Goal: Task Accomplishment & Management: Use online tool/utility

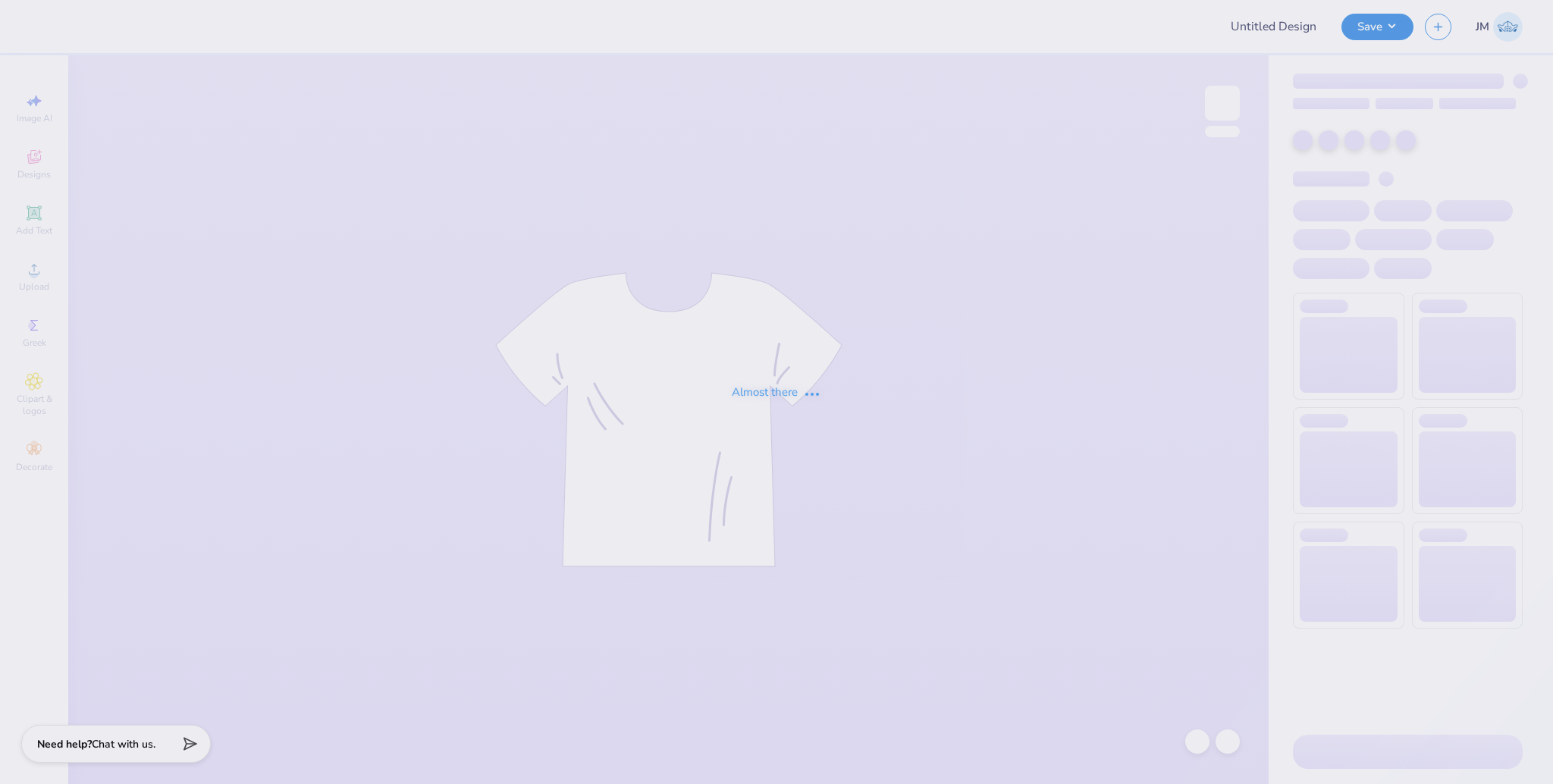
type input "Theta First Drop Xtras"
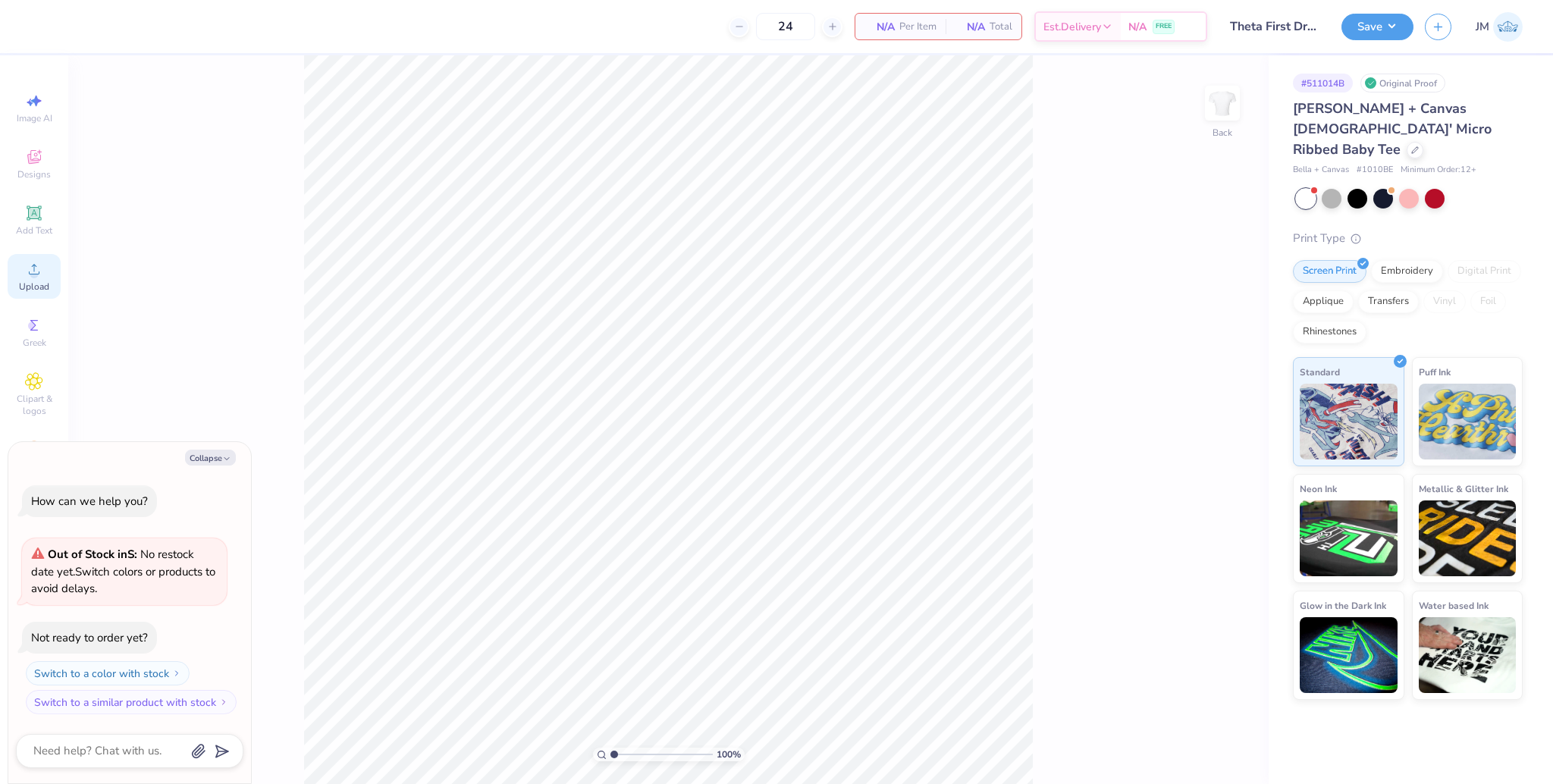
click at [38, 284] on span "Upload" at bounding box center [34, 286] width 30 height 12
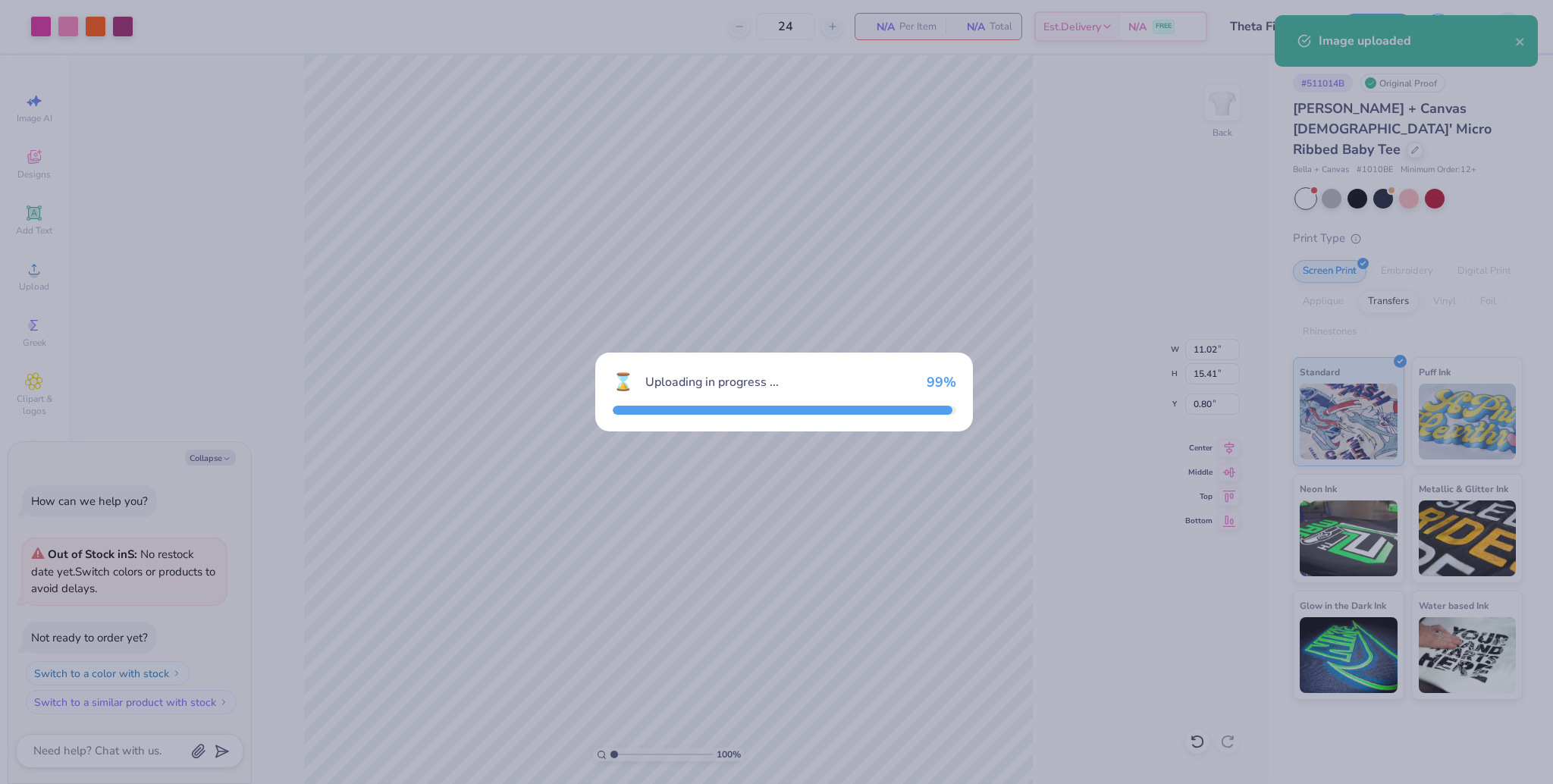
type textarea "x"
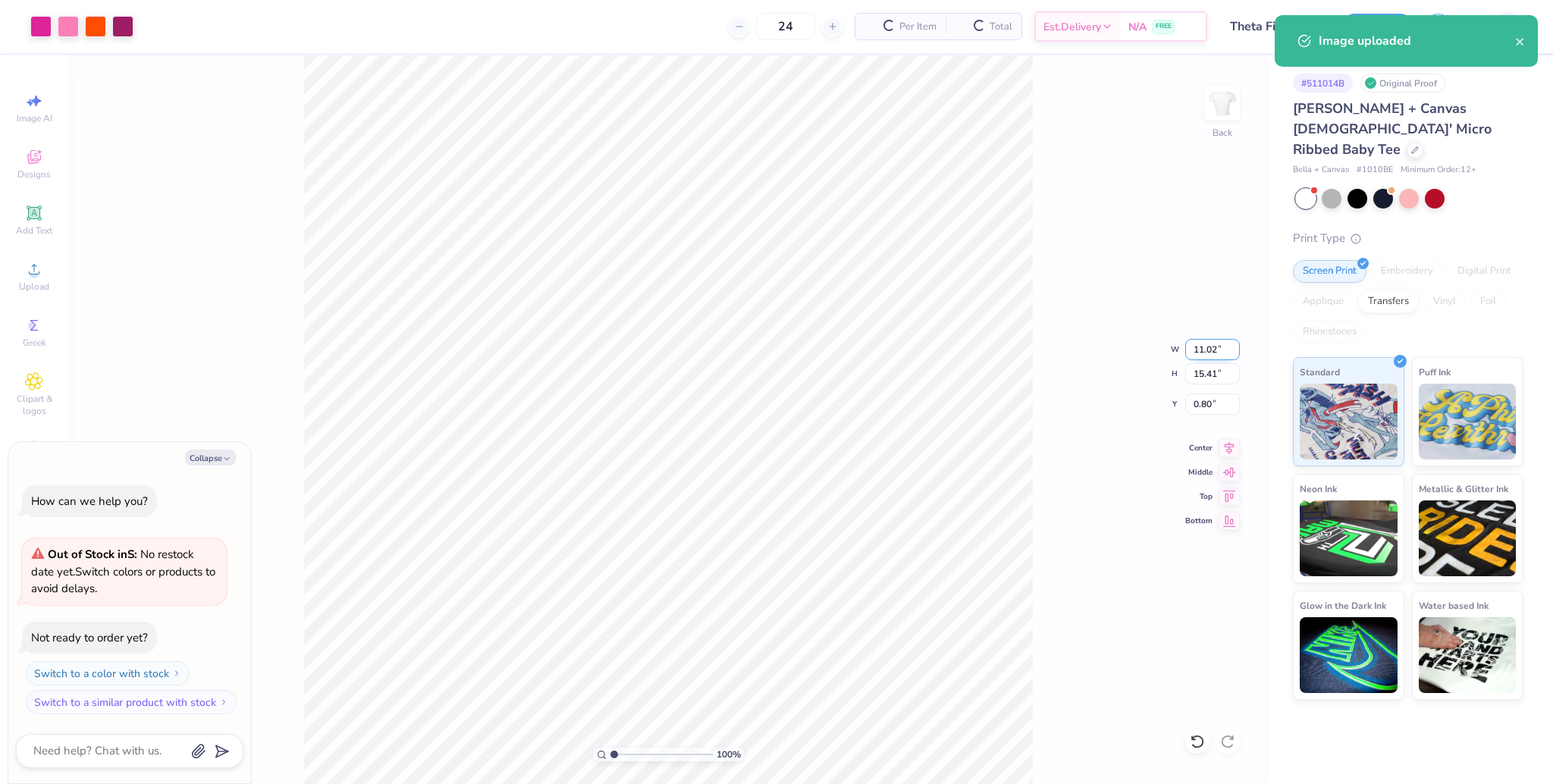
click at [1194, 351] on input "11.02" at bounding box center [1213, 350] width 54 height 22
type input "7"
type textarea "x"
type input "7.00"
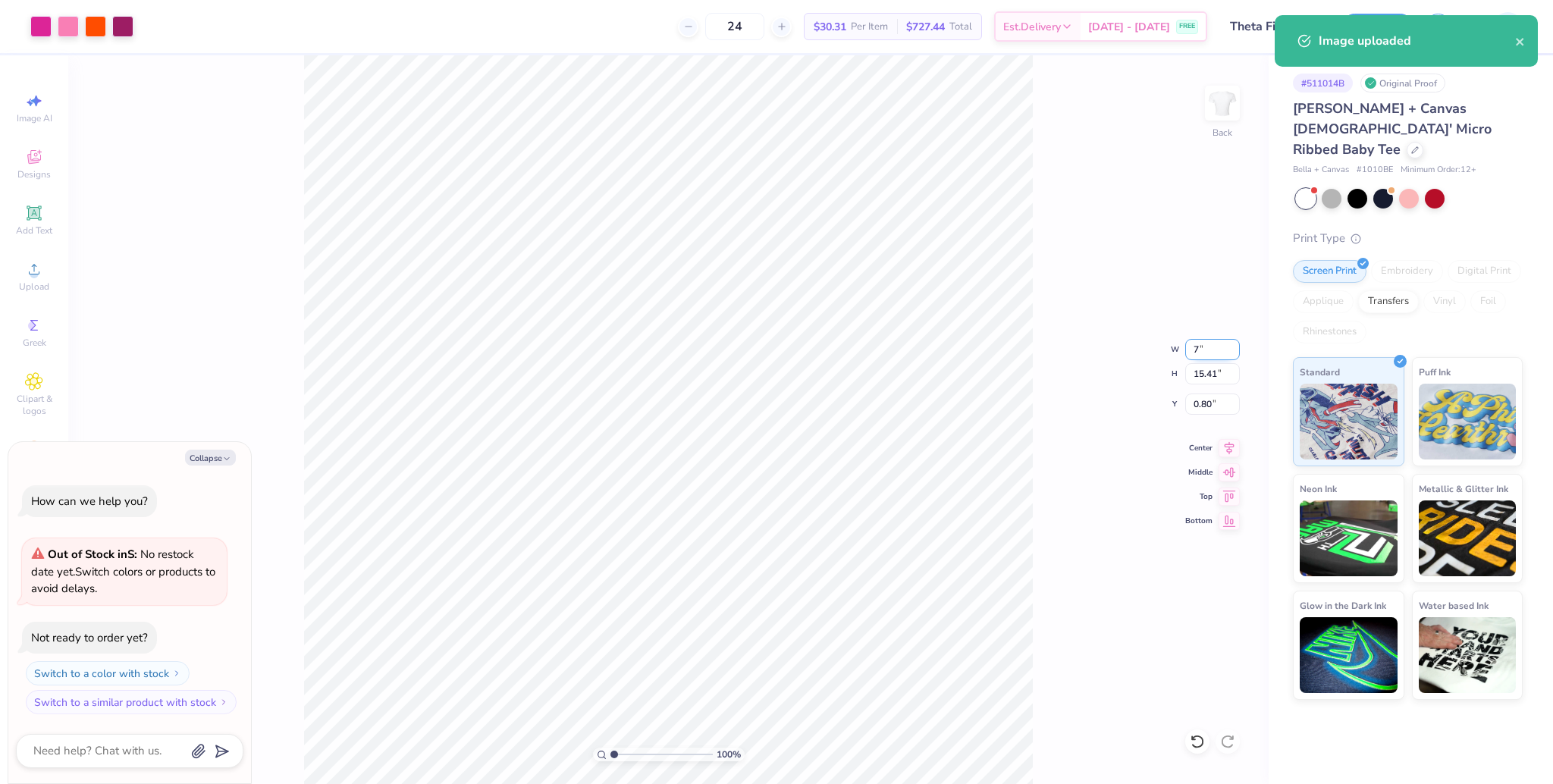
type input "9.79"
type input "3.61"
click at [1195, 358] on input "7.00" at bounding box center [1213, 350] width 54 height 22
click at [1197, 352] on input "7.00" at bounding box center [1213, 350] width 54 height 22
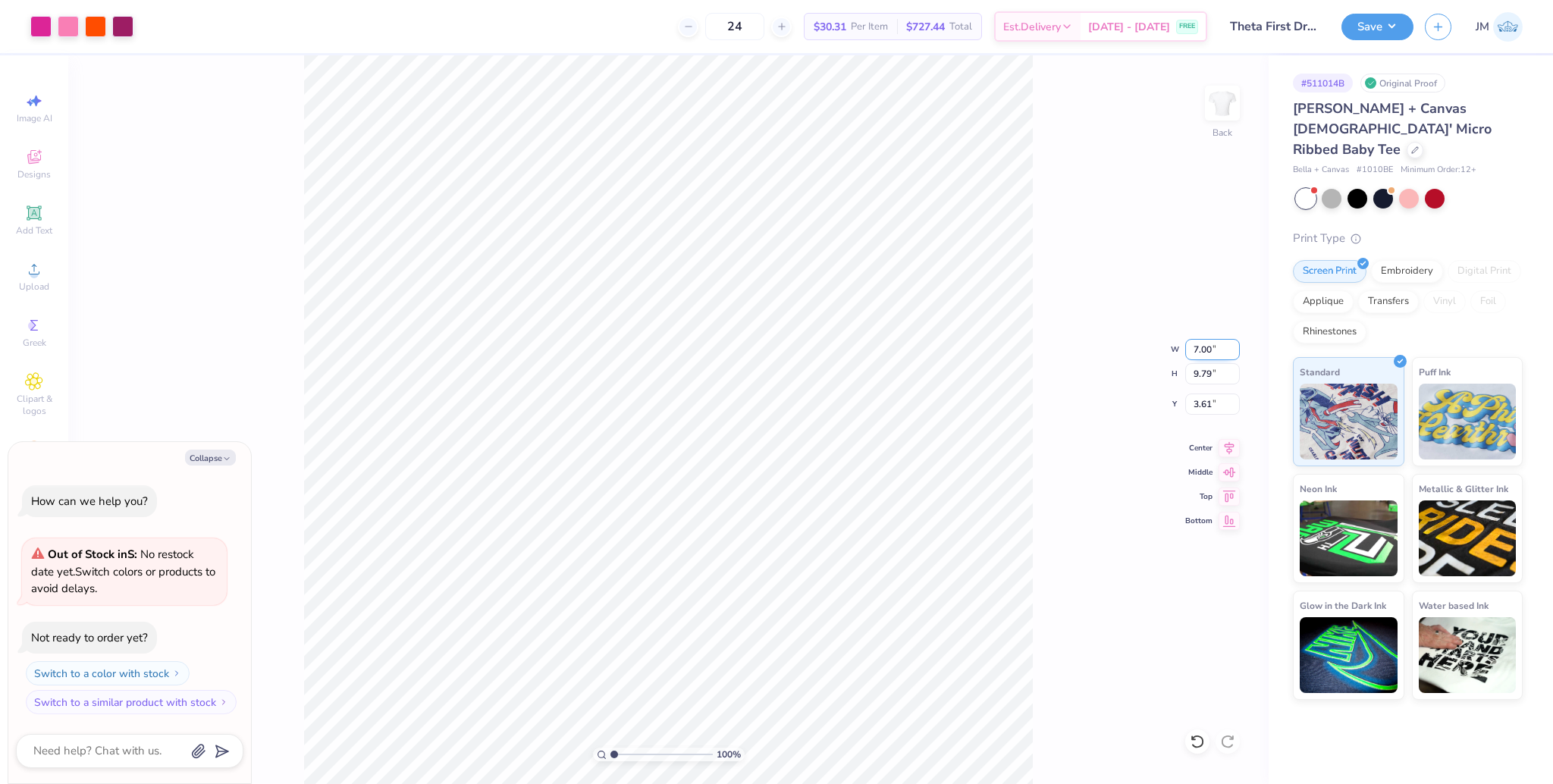
click at [1197, 352] on input "7.00" at bounding box center [1213, 350] width 54 height 22
type input "10"
type textarea "x"
type input "10.00"
type input "13.98"
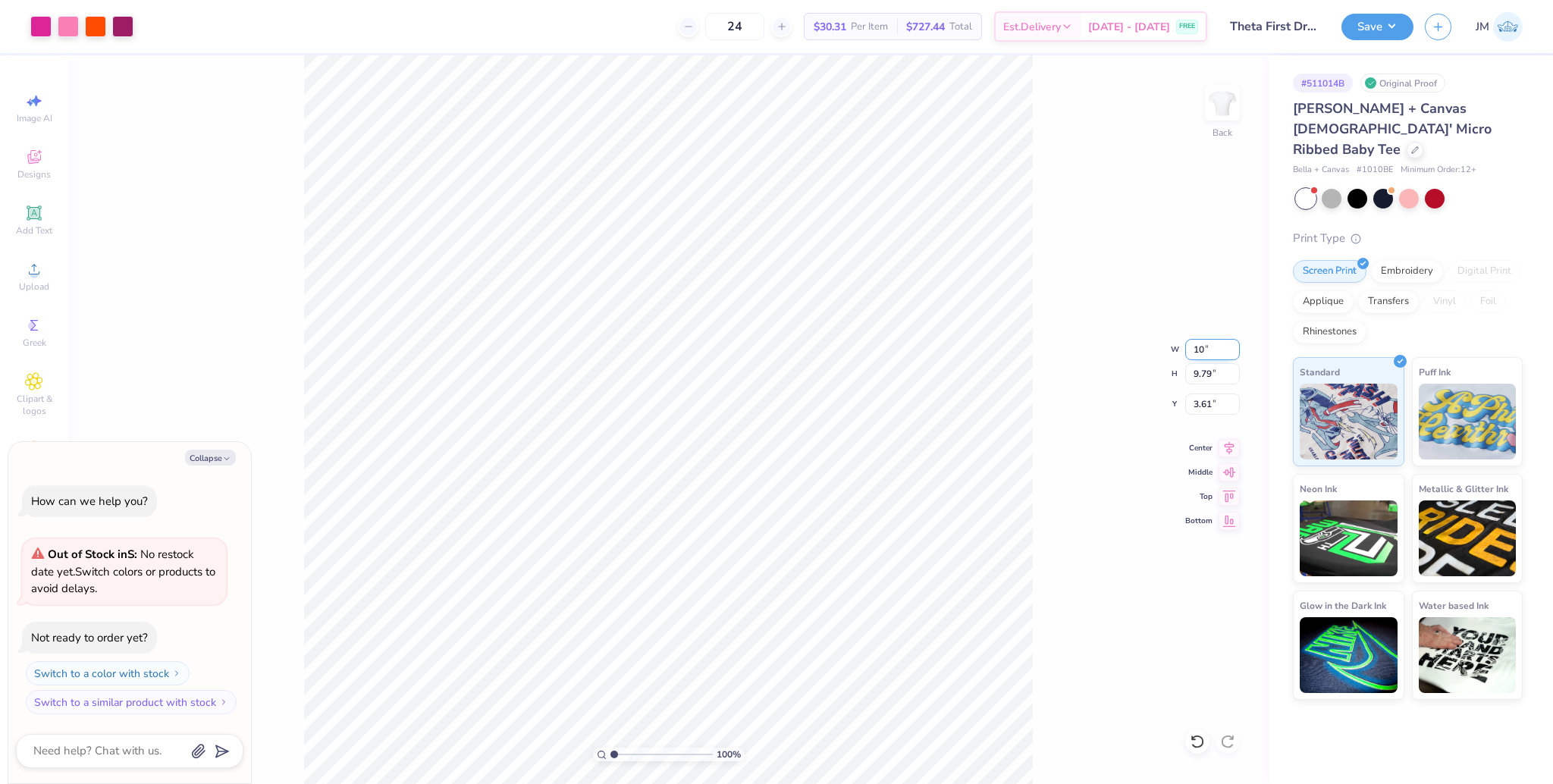
type input "1.51"
click at [1206, 349] on input "10.00" at bounding box center [1213, 350] width 54 height 22
click at [1206, 350] on input "10.00" at bounding box center [1213, 350] width 54 height 22
type input "9"
type textarea "x"
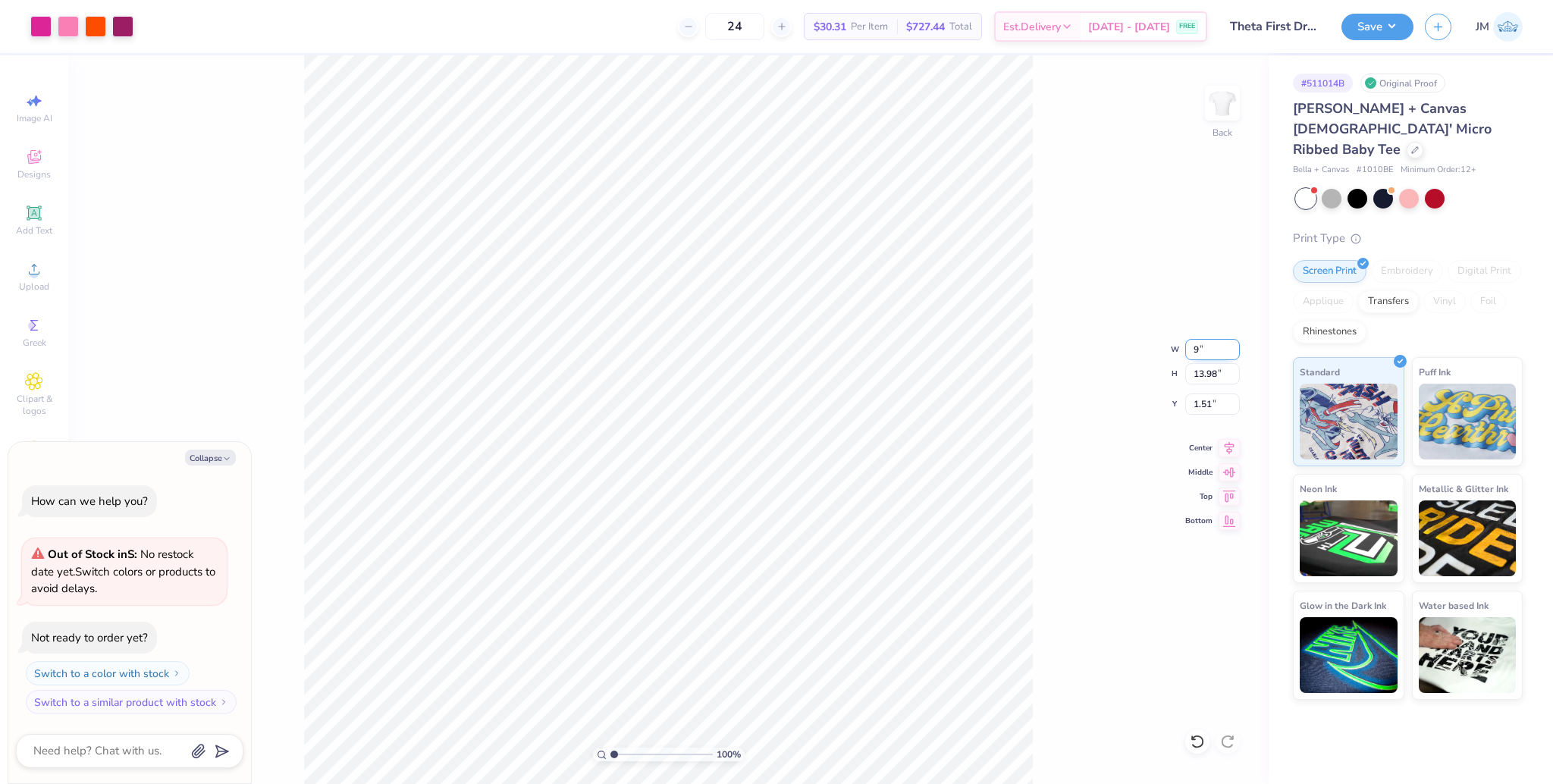
type input "9.00"
type input "12.58"
click at [1202, 401] on input "2.21" at bounding box center [1213, 404] width 54 height 22
click at [1200, 401] on input "2.21" at bounding box center [1213, 404] width 54 height 22
type input "2.00"
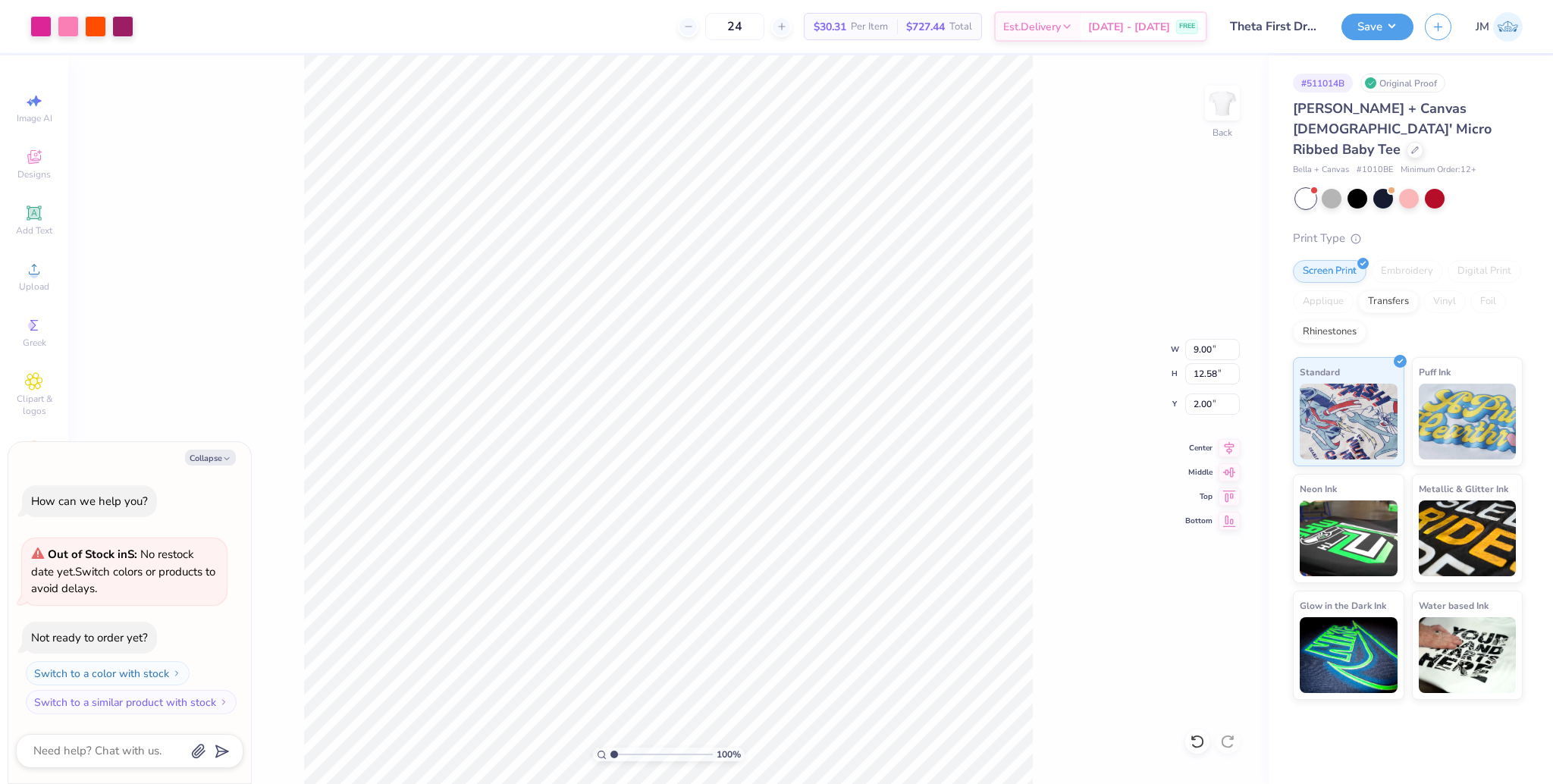
click at [1094, 480] on div "100 % Back W 9.00 9.00 " H 12.58 12.58 " Y 2.00 2.00 " Center Middle Top Bottom" at bounding box center [668, 419] width 1201 height 729
type textarea "x"
click at [1186, 349] on input "9.00" at bounding box center [1213, 350] width 54 height 22
click at [1195, 350] on input "9.00" at bounding box center [1213, 350] width 54 height 22
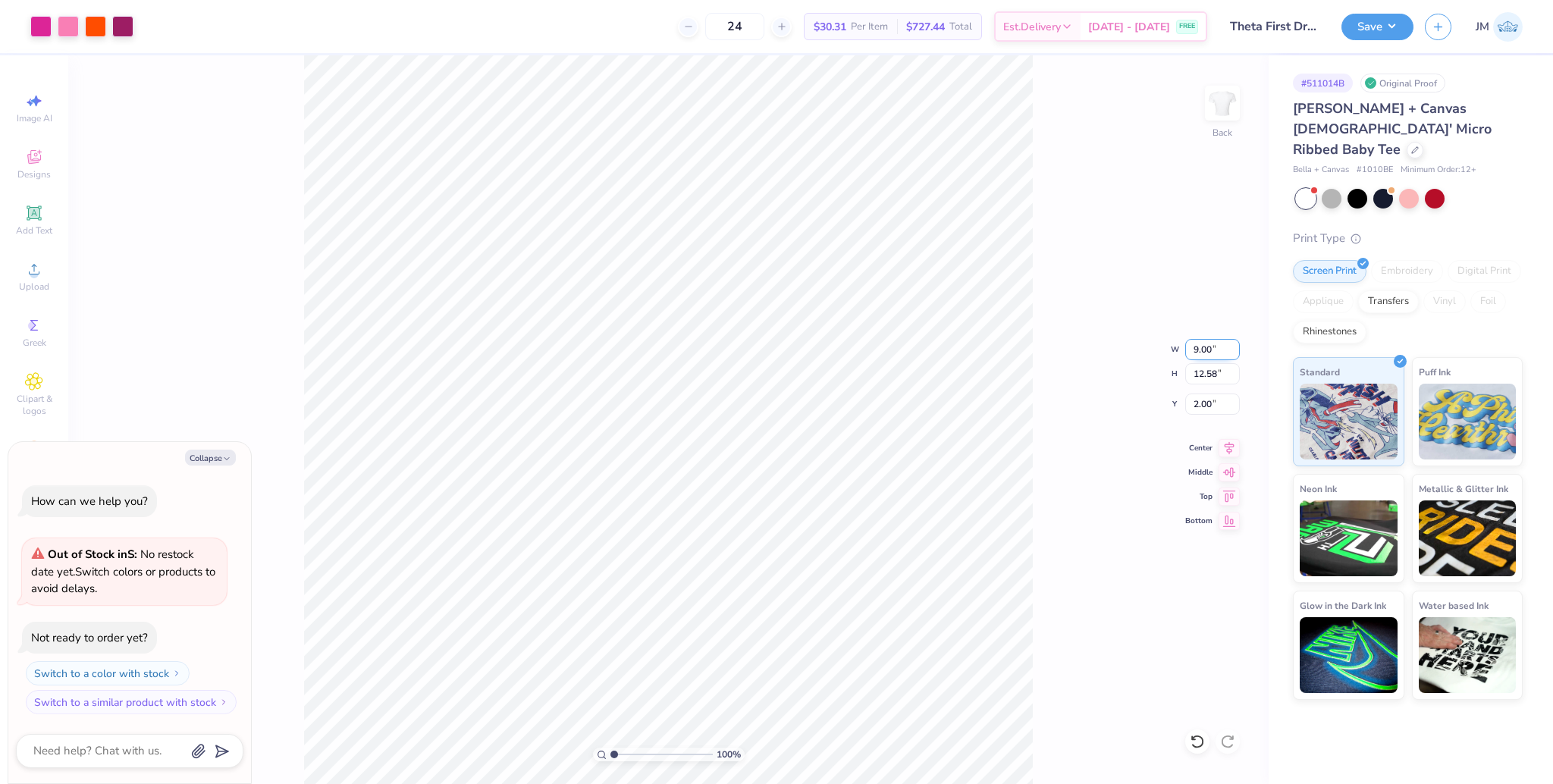
click at [1195, 350] on input "9.00" at bounding box center [1213, 350] width 54 height 22
type input "8.00"
type textarea "x"
type input "11.18"
type input "2.70"
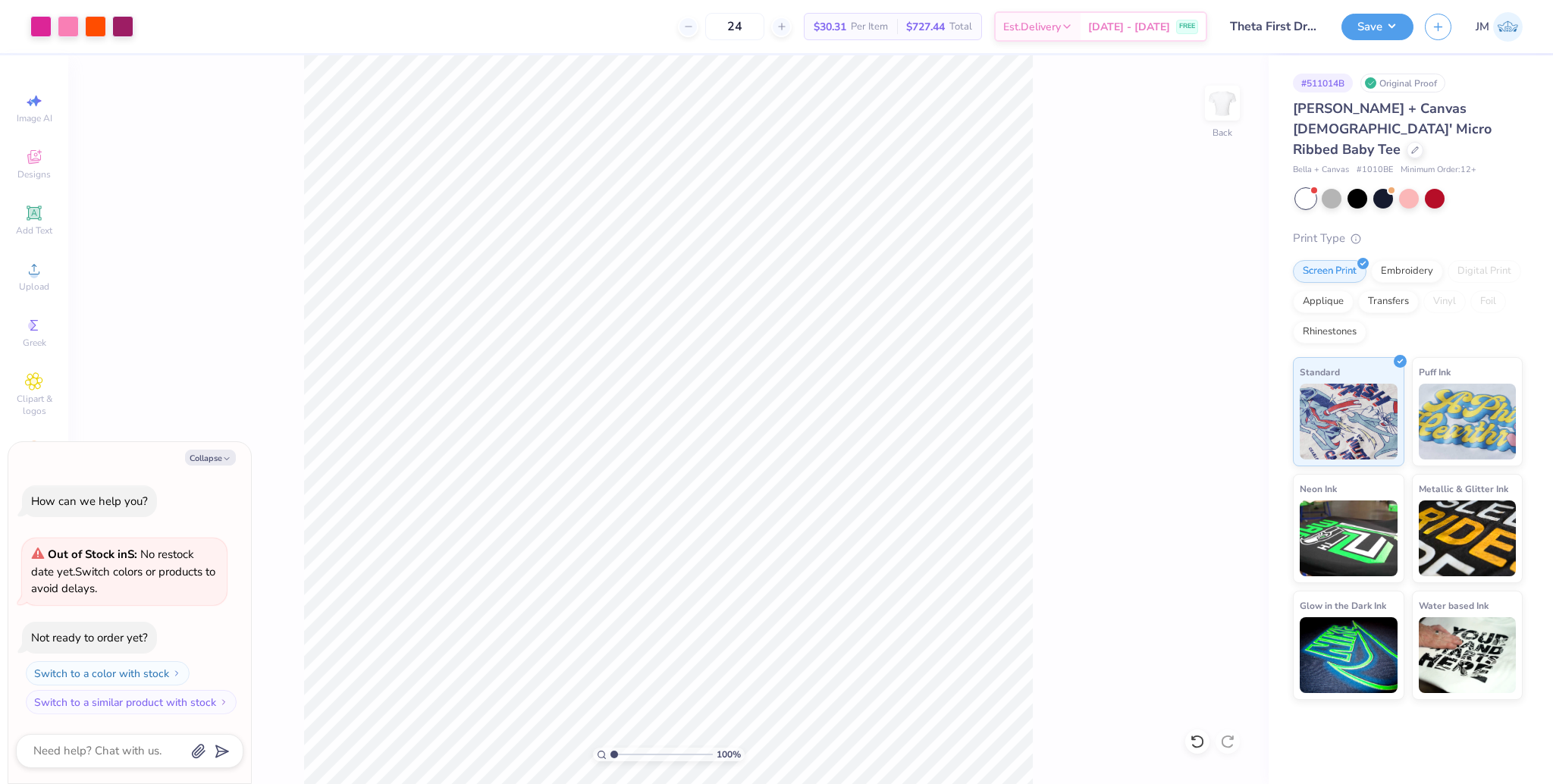
type textarea "x"
click at [1187, 403] on input "2.70" at bounding box center [1213, 404] width 54 height 22
type input "2"
type textarea "x"
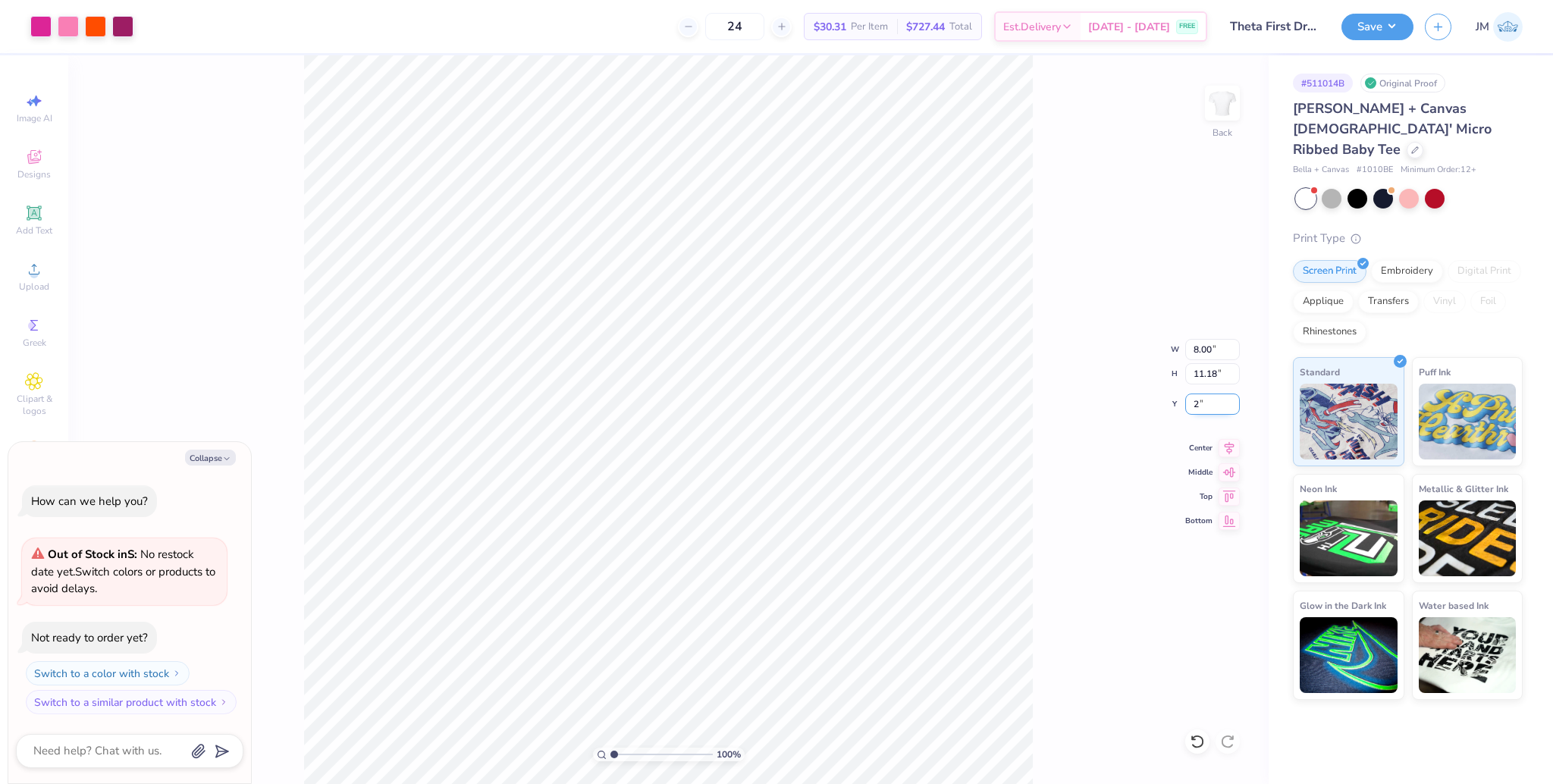
type input "2.00"
click at [1087, 484] on div "100 % Back W 8.00 8.00 " H 11.18 11.18 " Y 2.00 2.00 " Center Middle Top Bottom" at bounding box center [668, 419] width 1201 height 729
click at [1227, 448] on icon at bounding box center [1229, 446] width 22 height 18
click at [1367, 30] on button "Save" at bounding box center [1378, 24] width 72 height 26
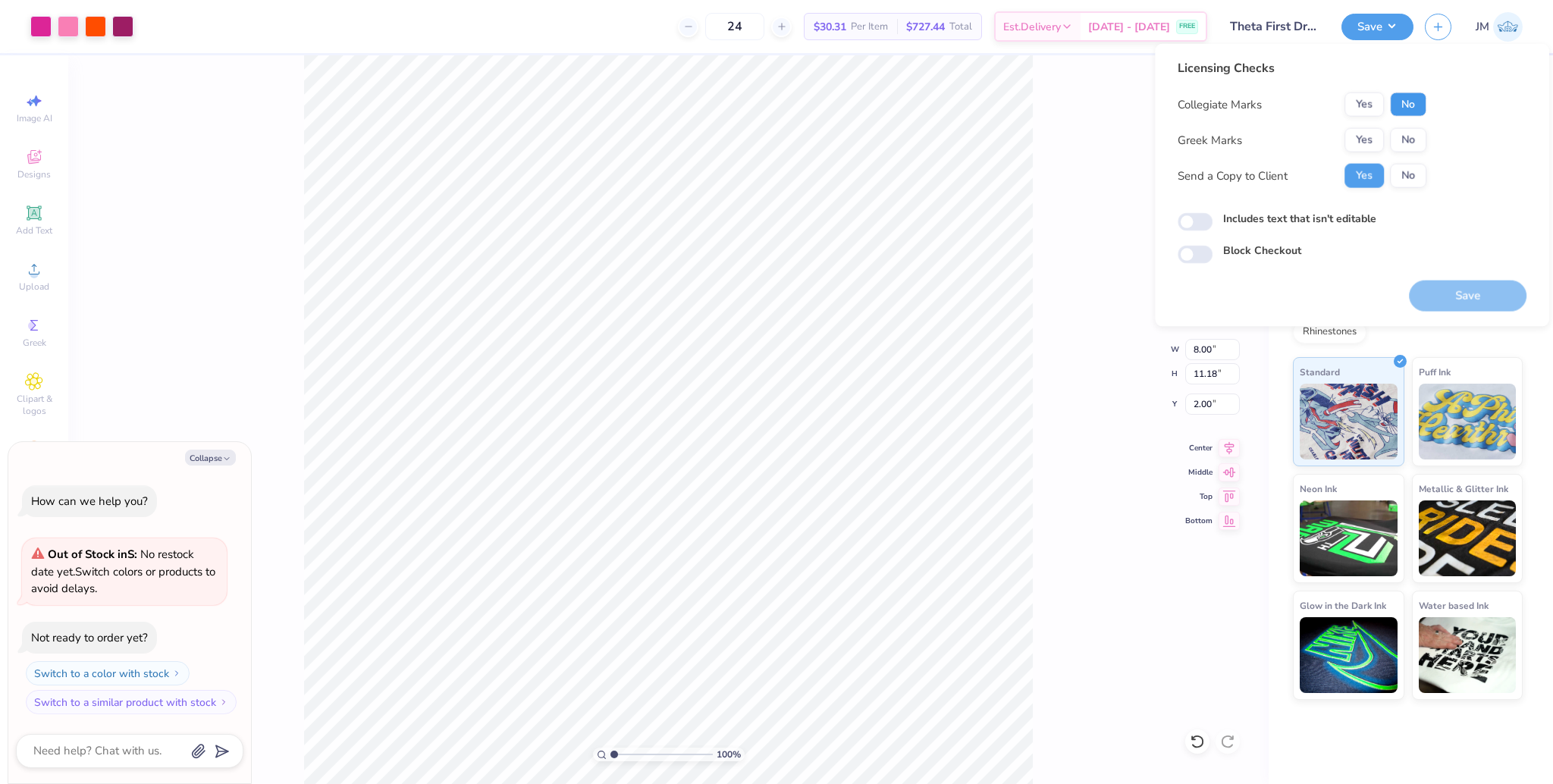
click at [1415, 104] on button "No" at bounding box center [1409, 105] width 37 height 24
click at [1373, 146] on button "Yes" at bounding box center [1364, 140] width 39 height 24
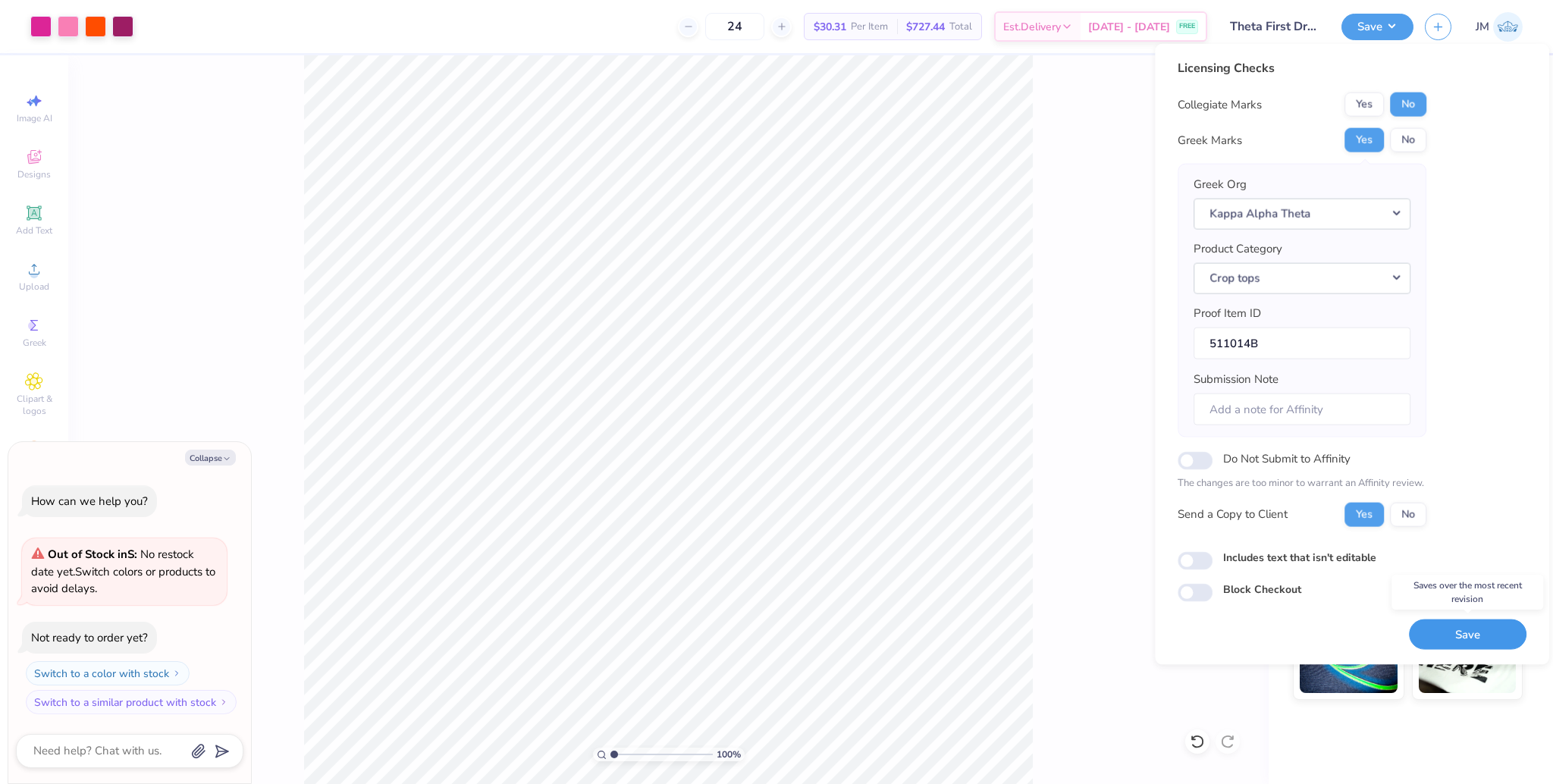
click at [1494, 641] on button "Save" at bounding box center [1467, 634] width 118 height 31
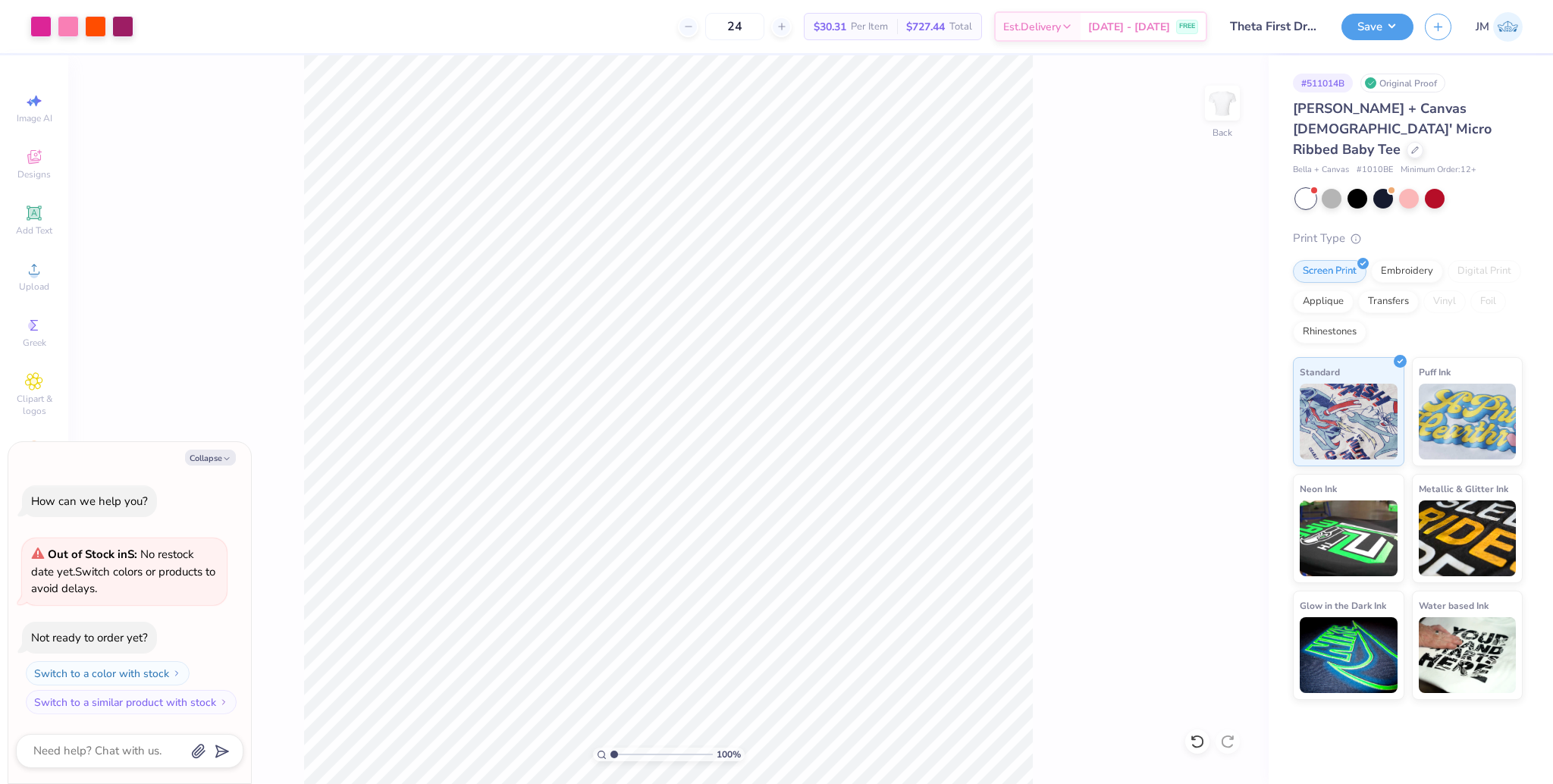
type textarea "x"
click at [1203, 346] on input "8.00" at bounding box center [1213, 350] width 54 height 22
type input "8.50"
type textarea "x"
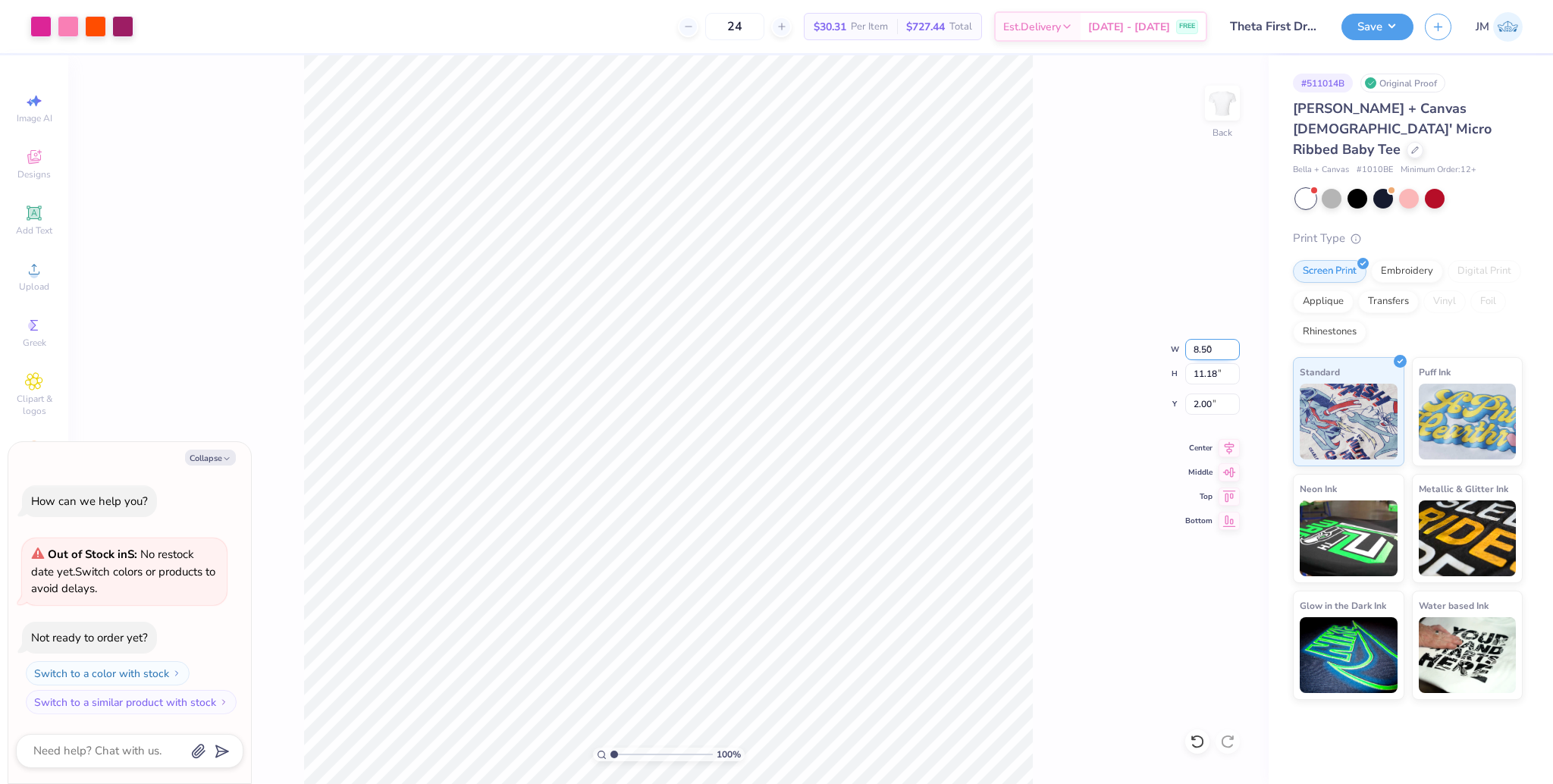
type input "11.88"
click at [1200, 406] on input "1.65" at bounding box center [1213, 404] width 54 height 22
type input "2"
type textarea "x"
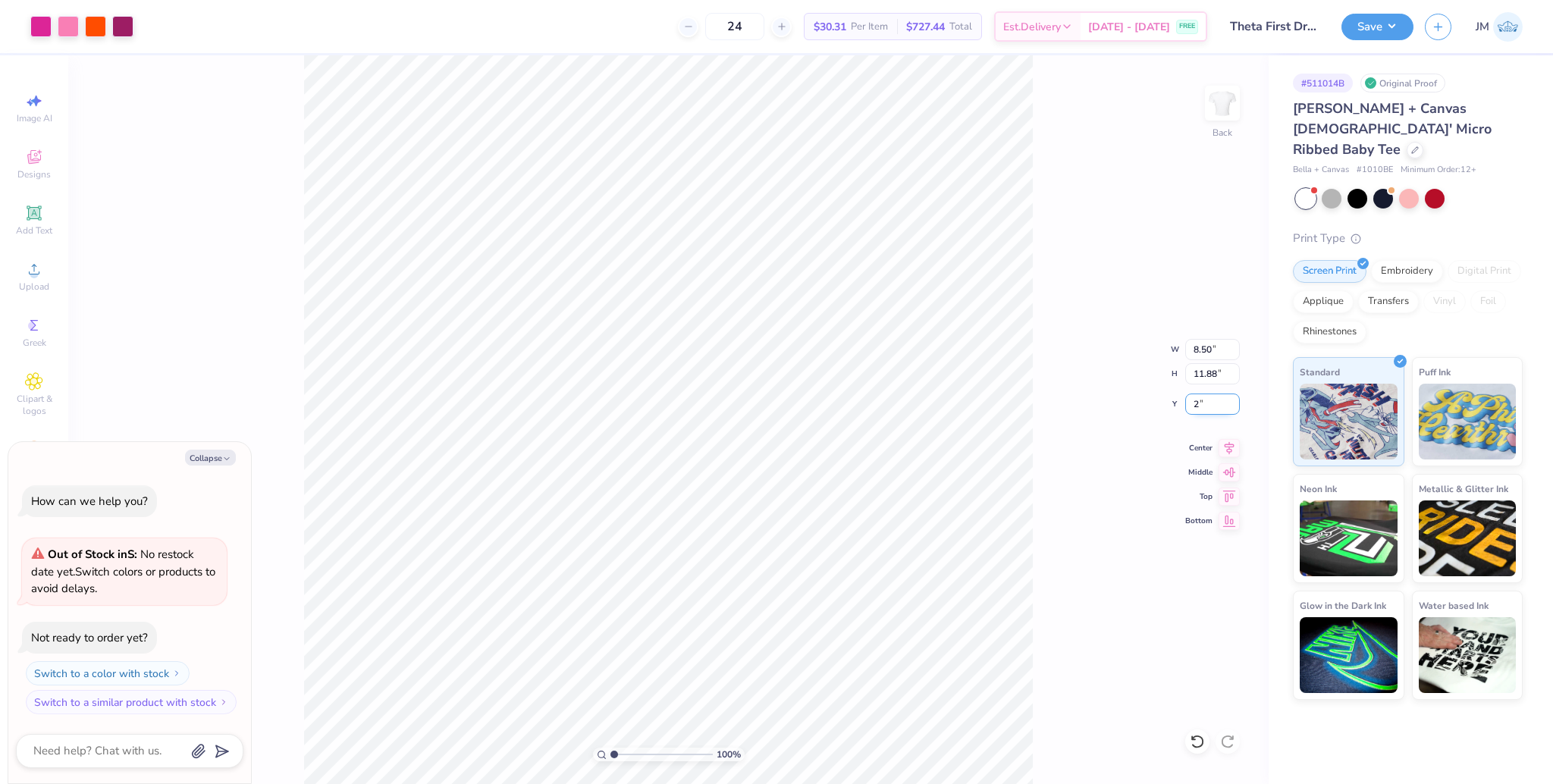
type input "2.00"
type textarea "x"
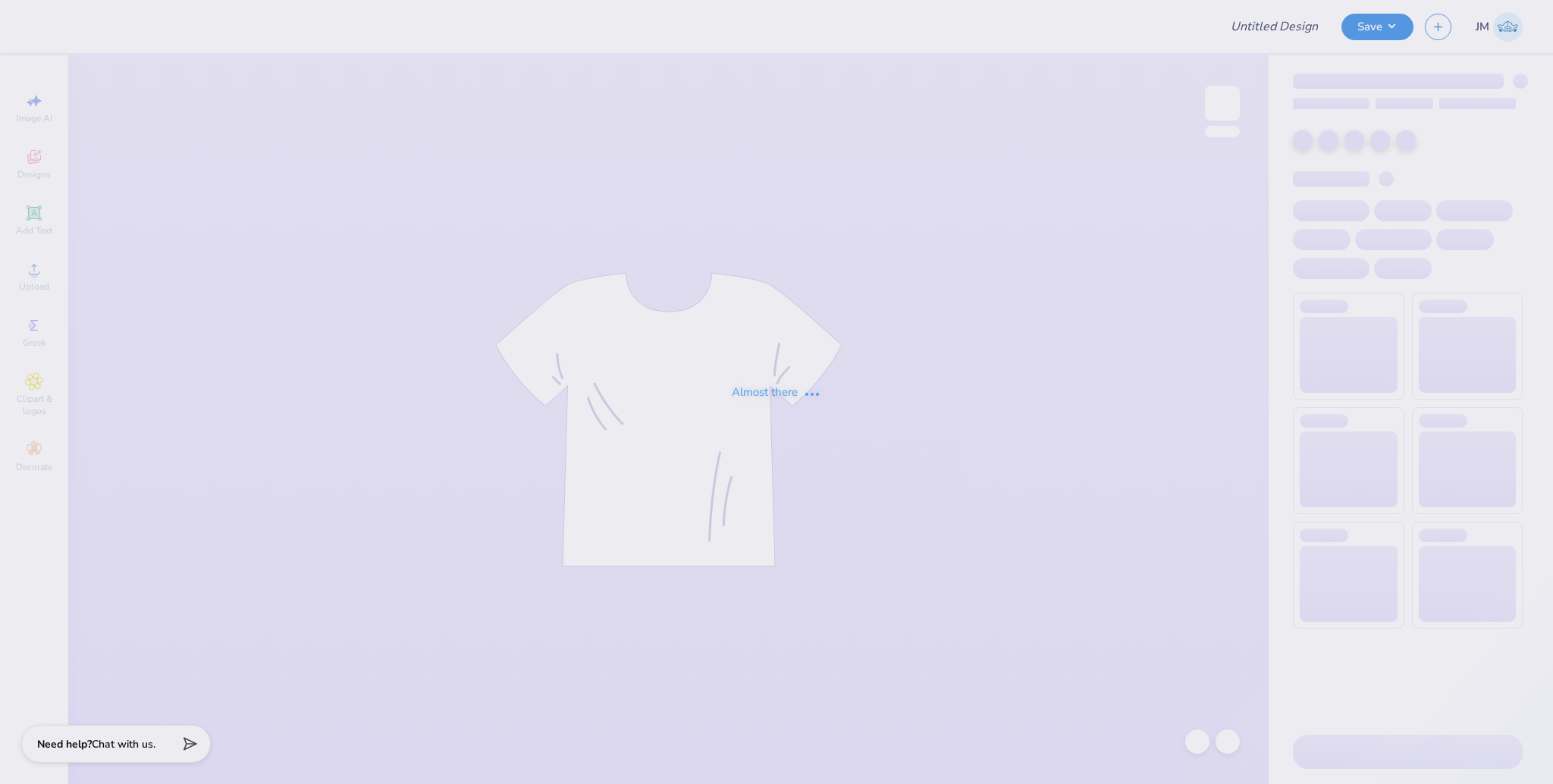
type input "[PERSON_NAME] : [GEOGRAPHIC_DATA]"
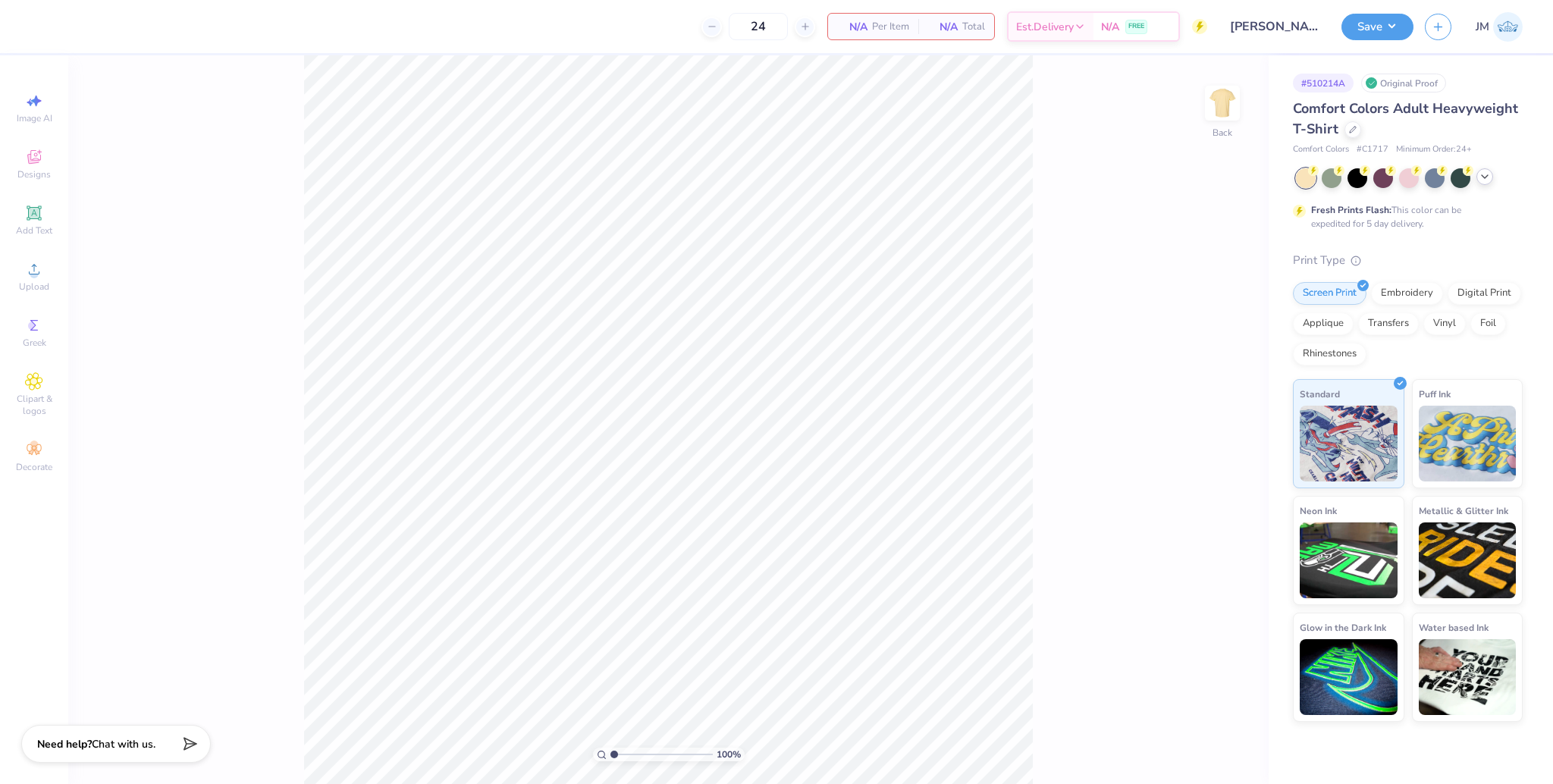
click at [1483, 179] on icon at bounding box center [1485, 176] width 12 height 12
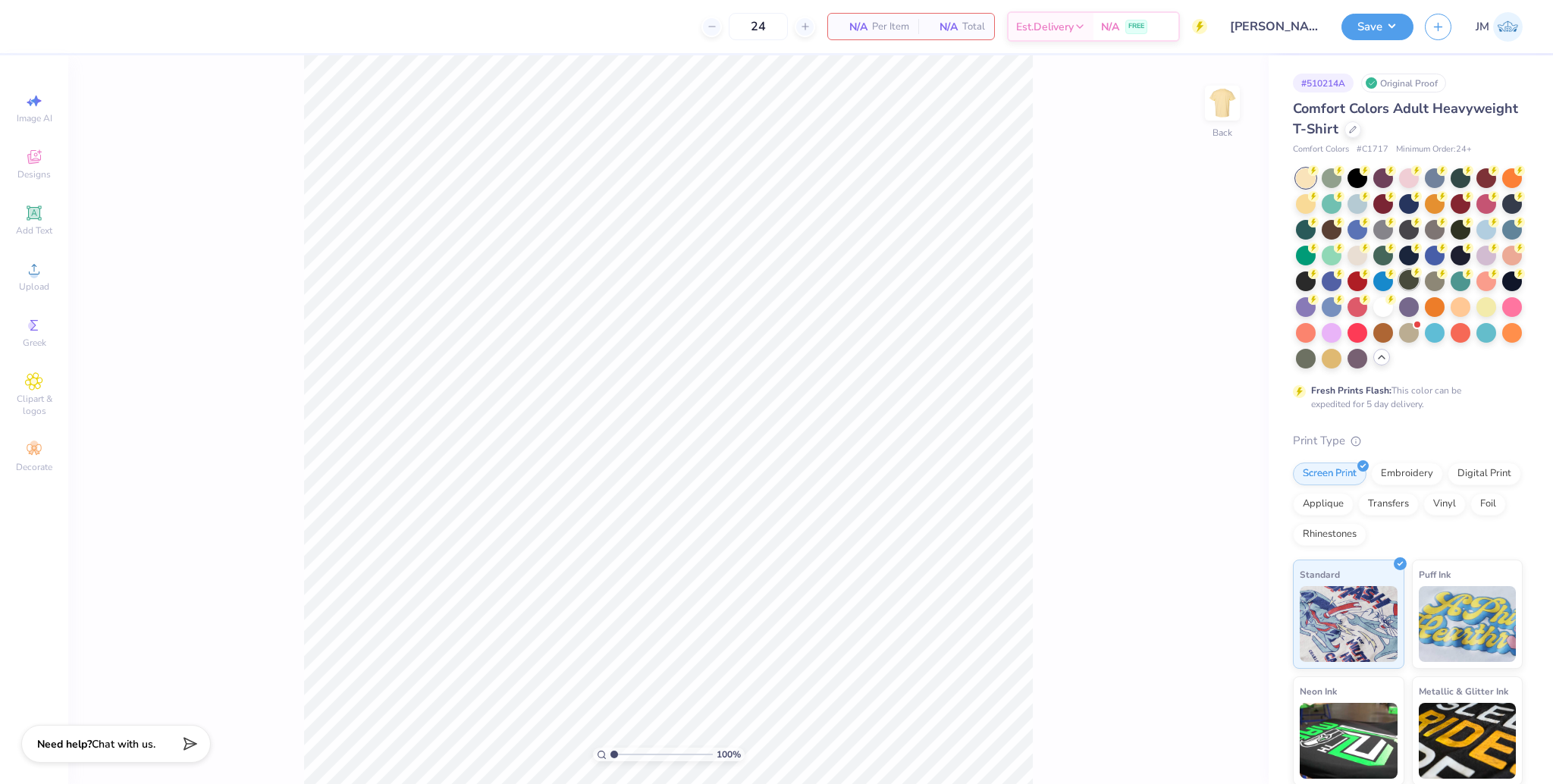
click at [1399, 290] on div at bounding box center [1409, 279] width 20 height 20
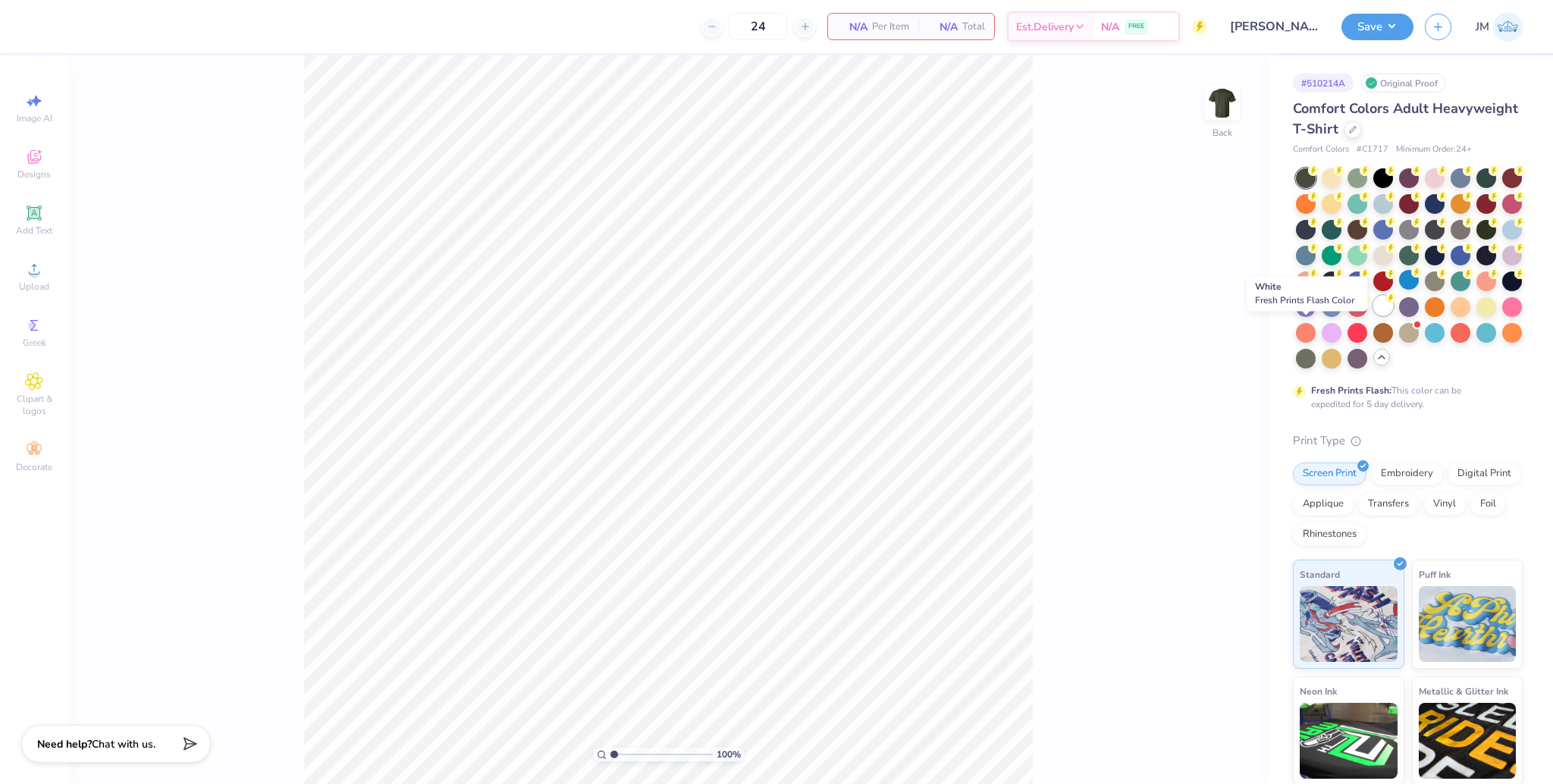
click at [1374, 315] on div at bounding box center [1383, 306] width 20 height 20
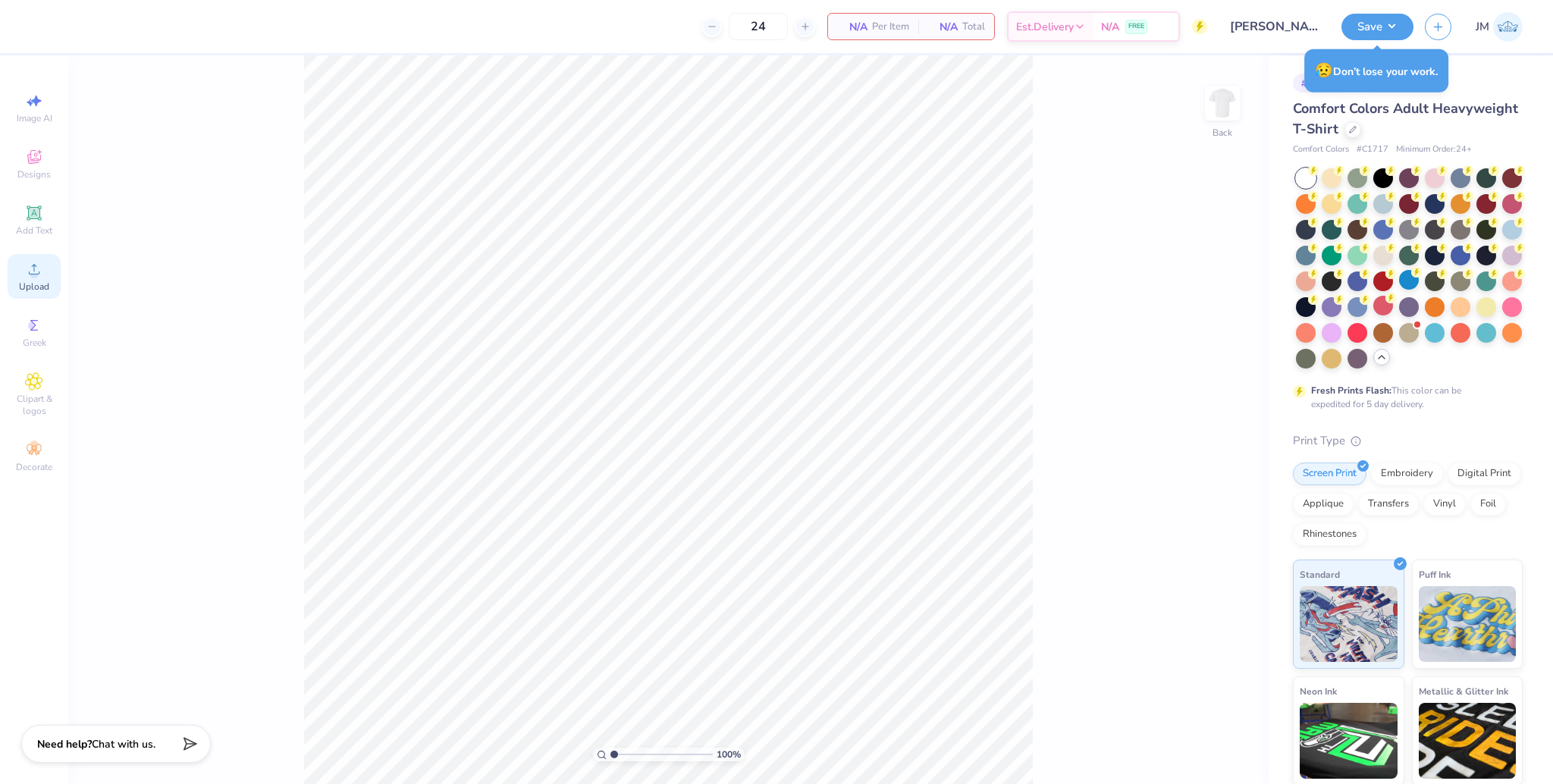
click at [46, 278] on div "Upload" at bounding box center [34, 277] width 53 height 45
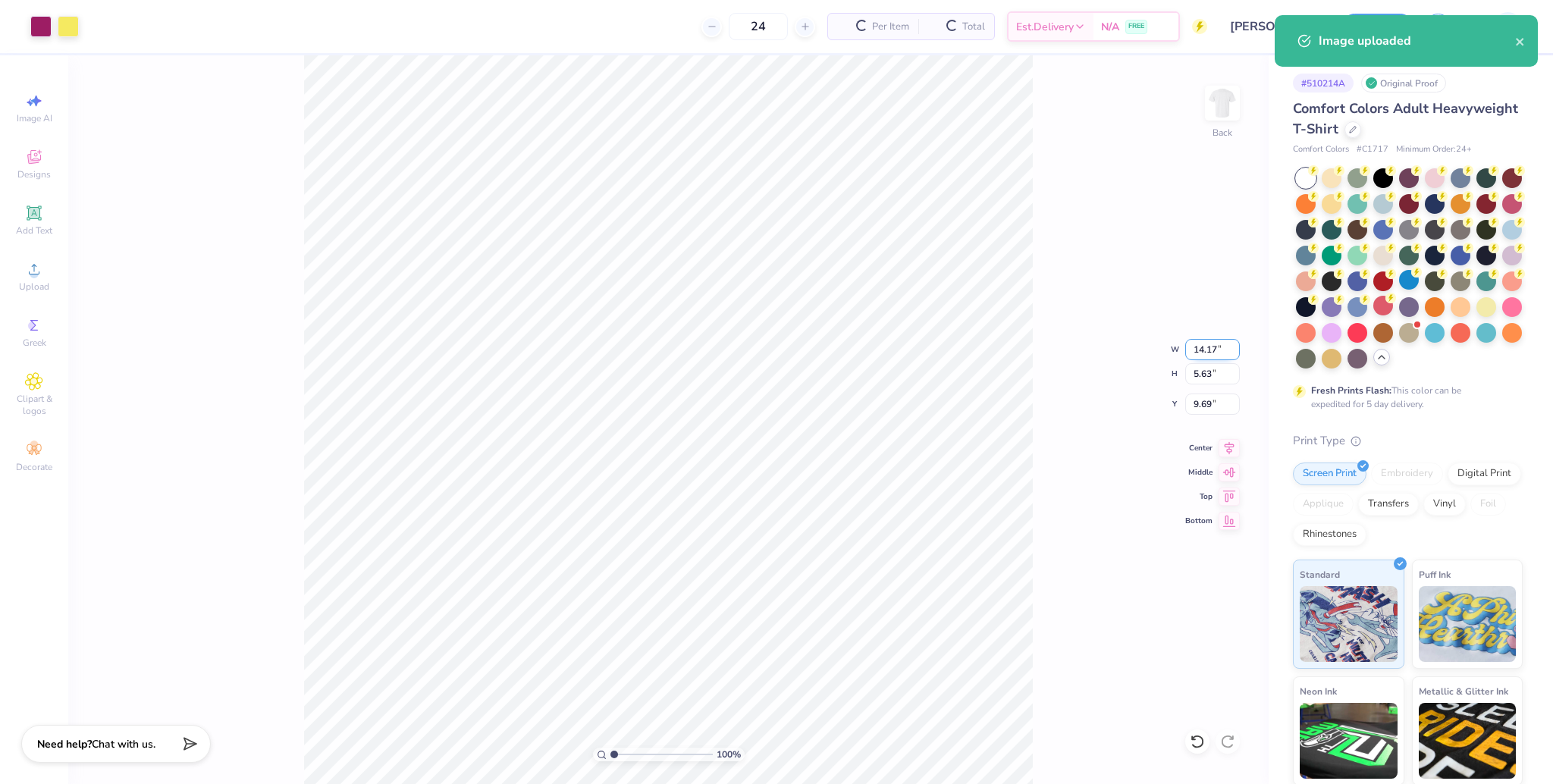
click at [1203, 339] on input "14.17" at bounding box center [1213, 350] width 54 height 22
type input "12.00"
type input "4.76"
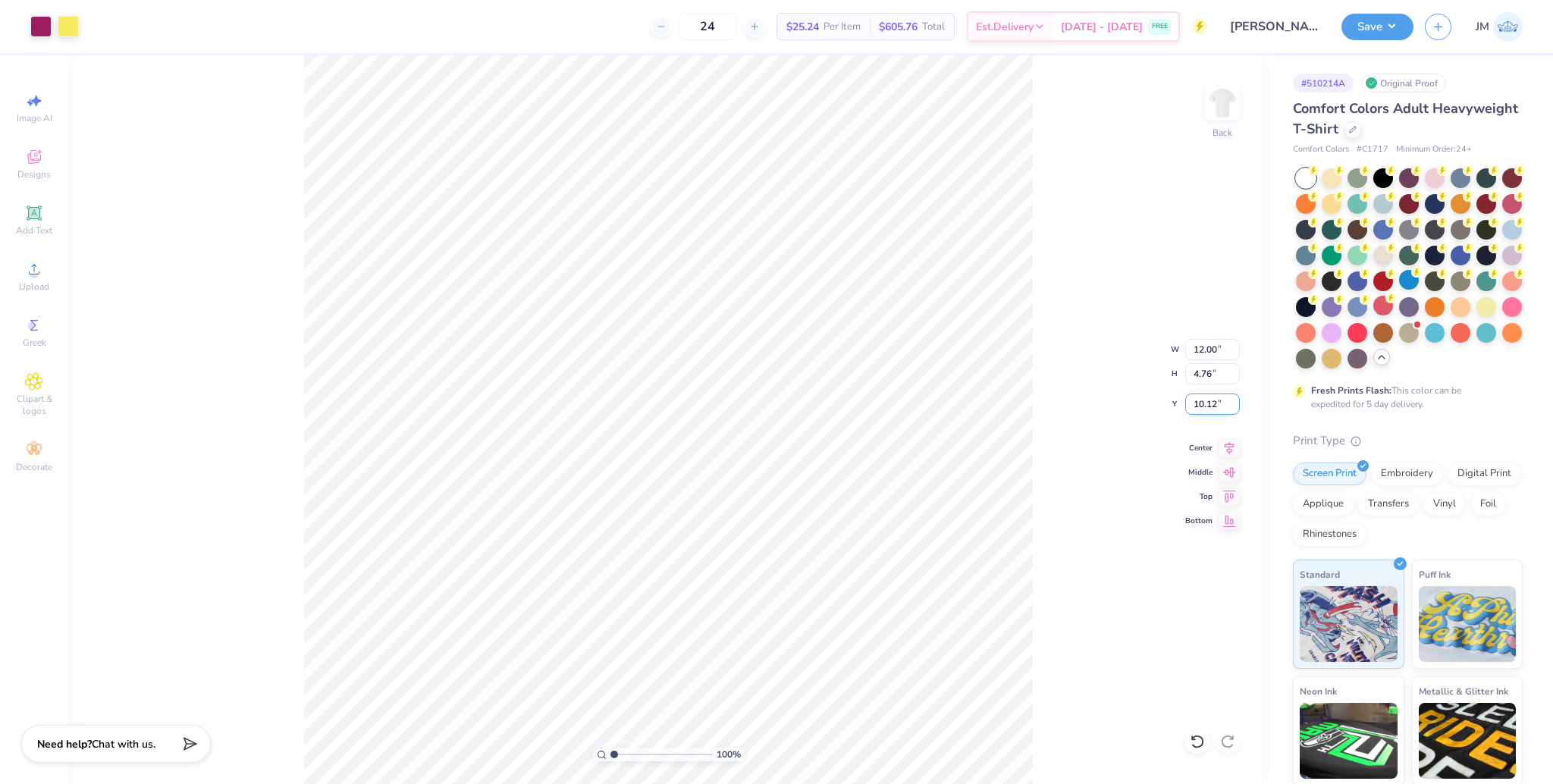
click at [1207, 407] on input "10.12" at bounding box center [1213, 404] width 54 height 22
type input "3.00"
click at [1199, 350] on input "12.00" at bounding box center [1213, 350] width 54 height 22
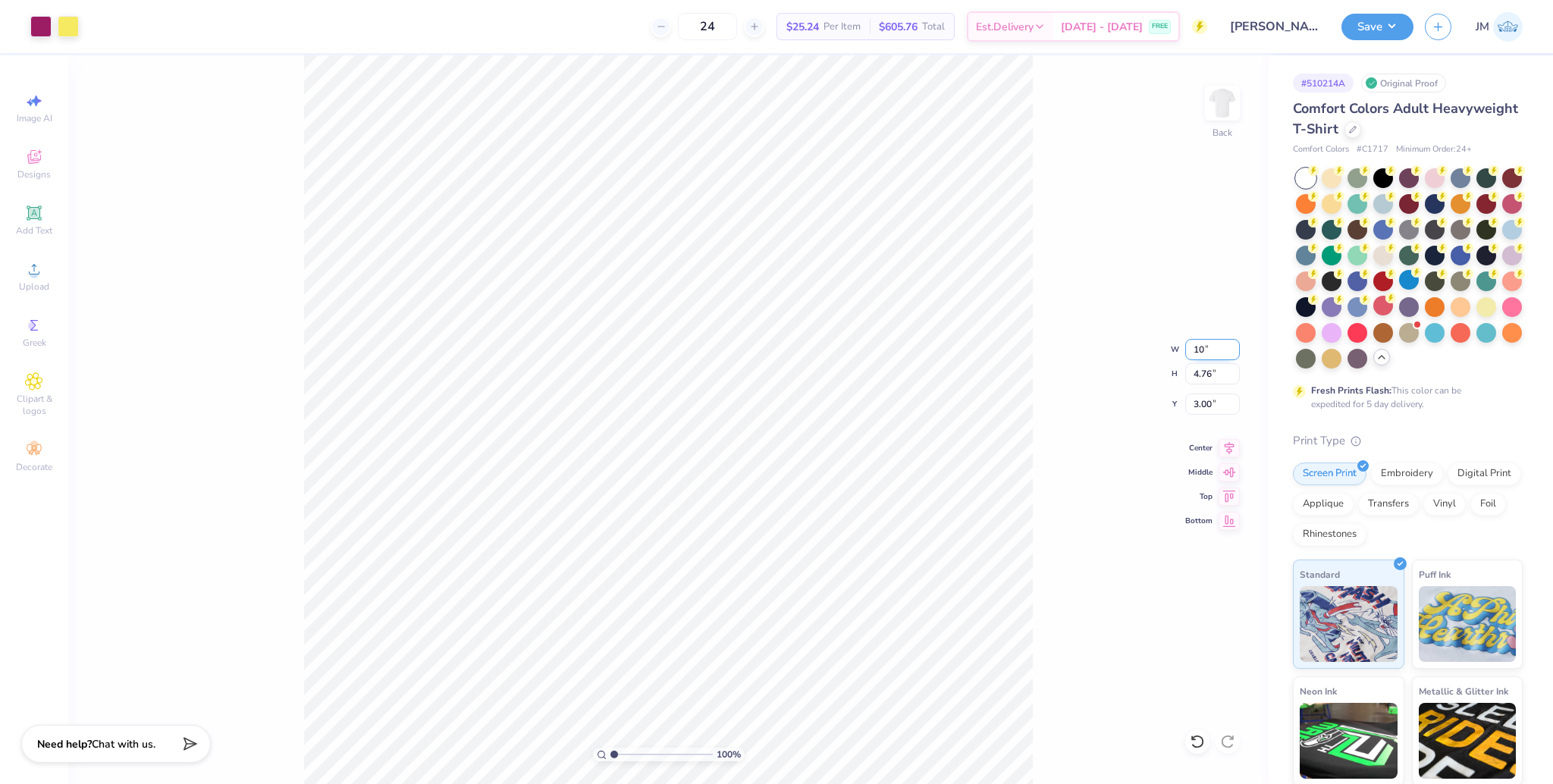
type input "10.00"
type input "3.97"
type input "3.40"
click at [1198, 408] on input "3.40" at bounding box center [1213, 404] width 54 height 22
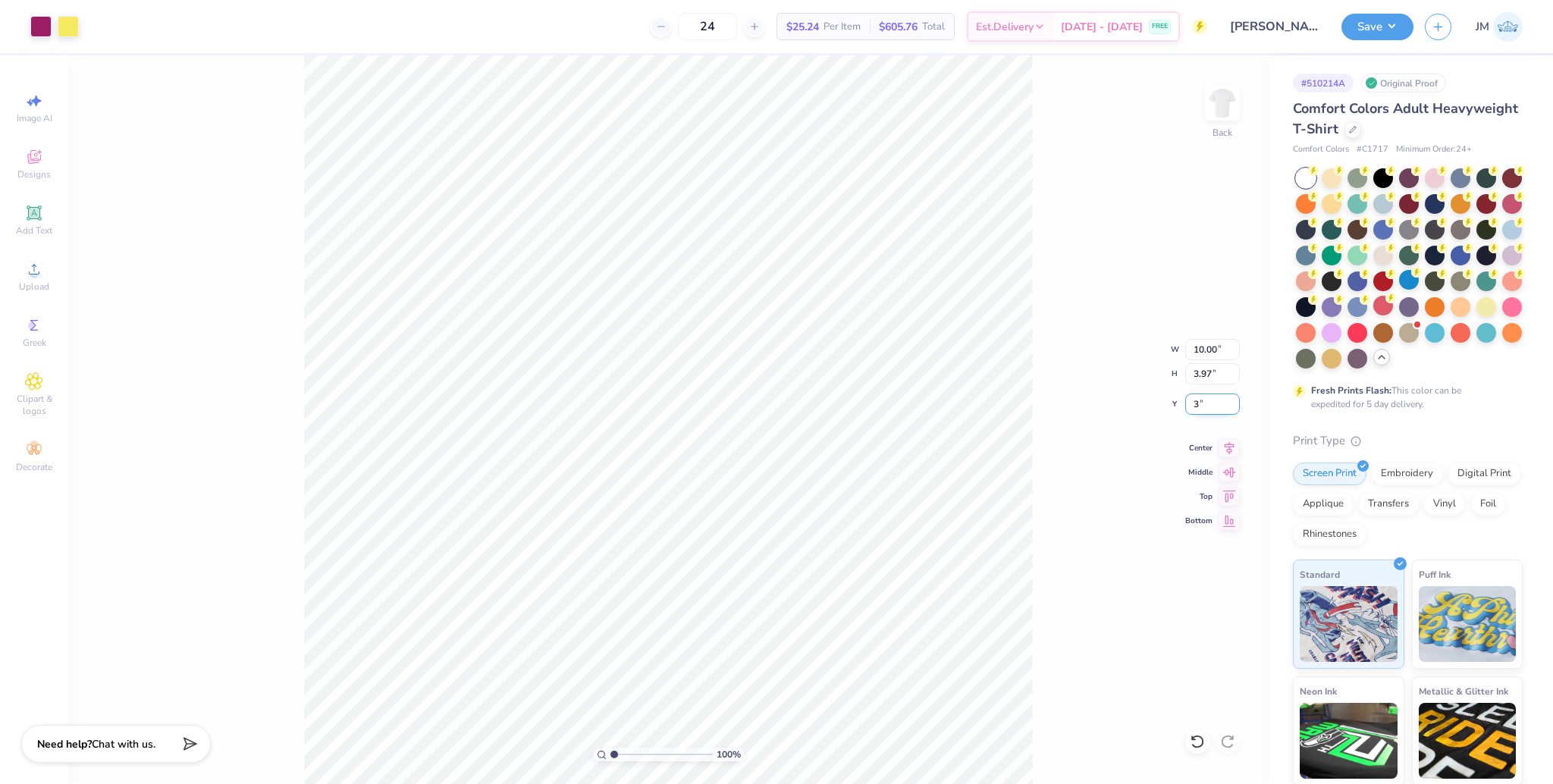
type input "3.00"
click at [1203, 352] on input "10.00" at bounding box center [1213, 350] width 54 height 22
type input "12.00"
type input "4.76"
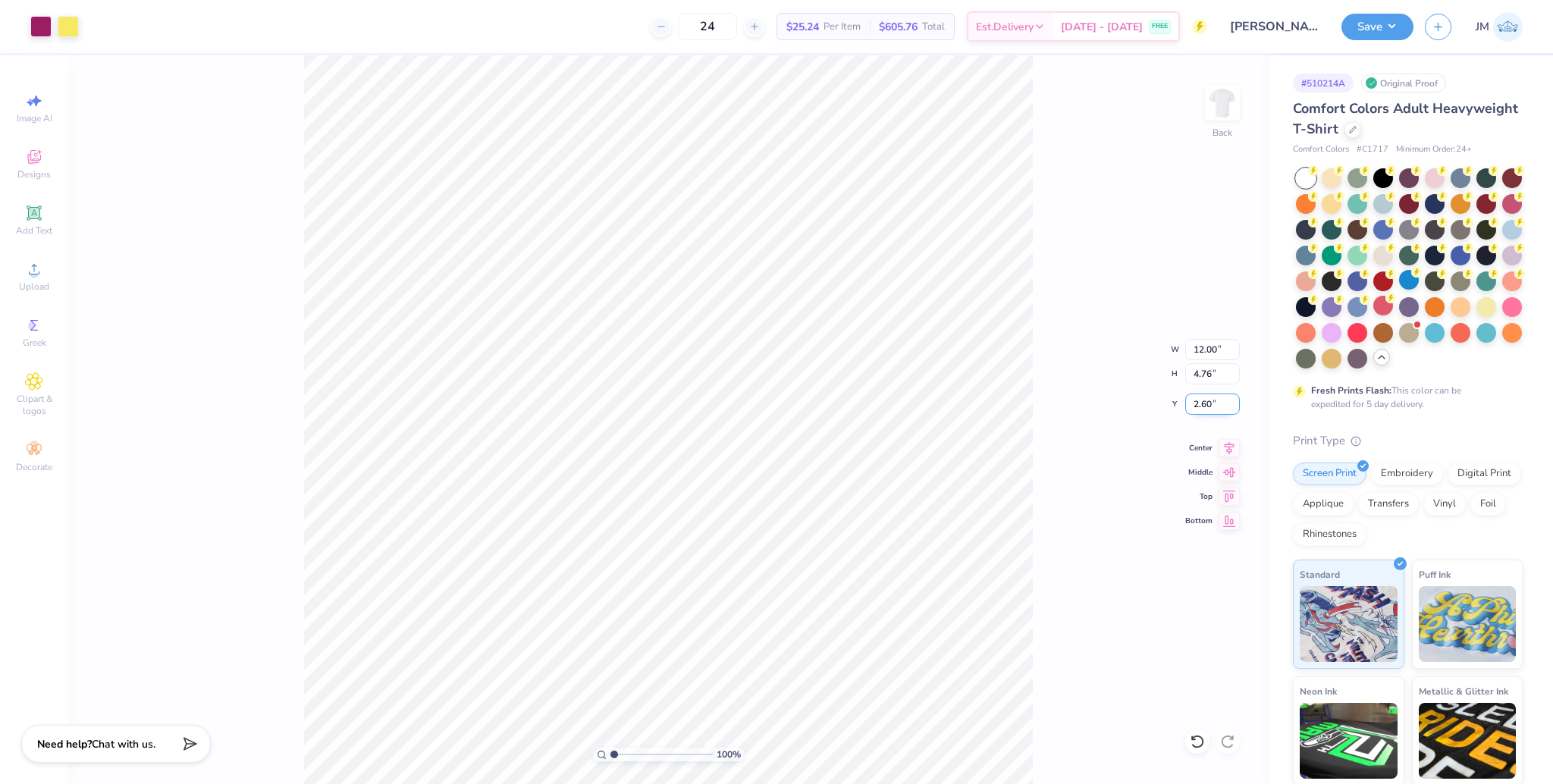
click at [1198, 401] on input "2.60" at bounding box center [1213, 404] width 54 height 22
type input "3.00"
click at [1202, 359] on input "12.00" at bounding box center [1213, 350] width 54 height 22
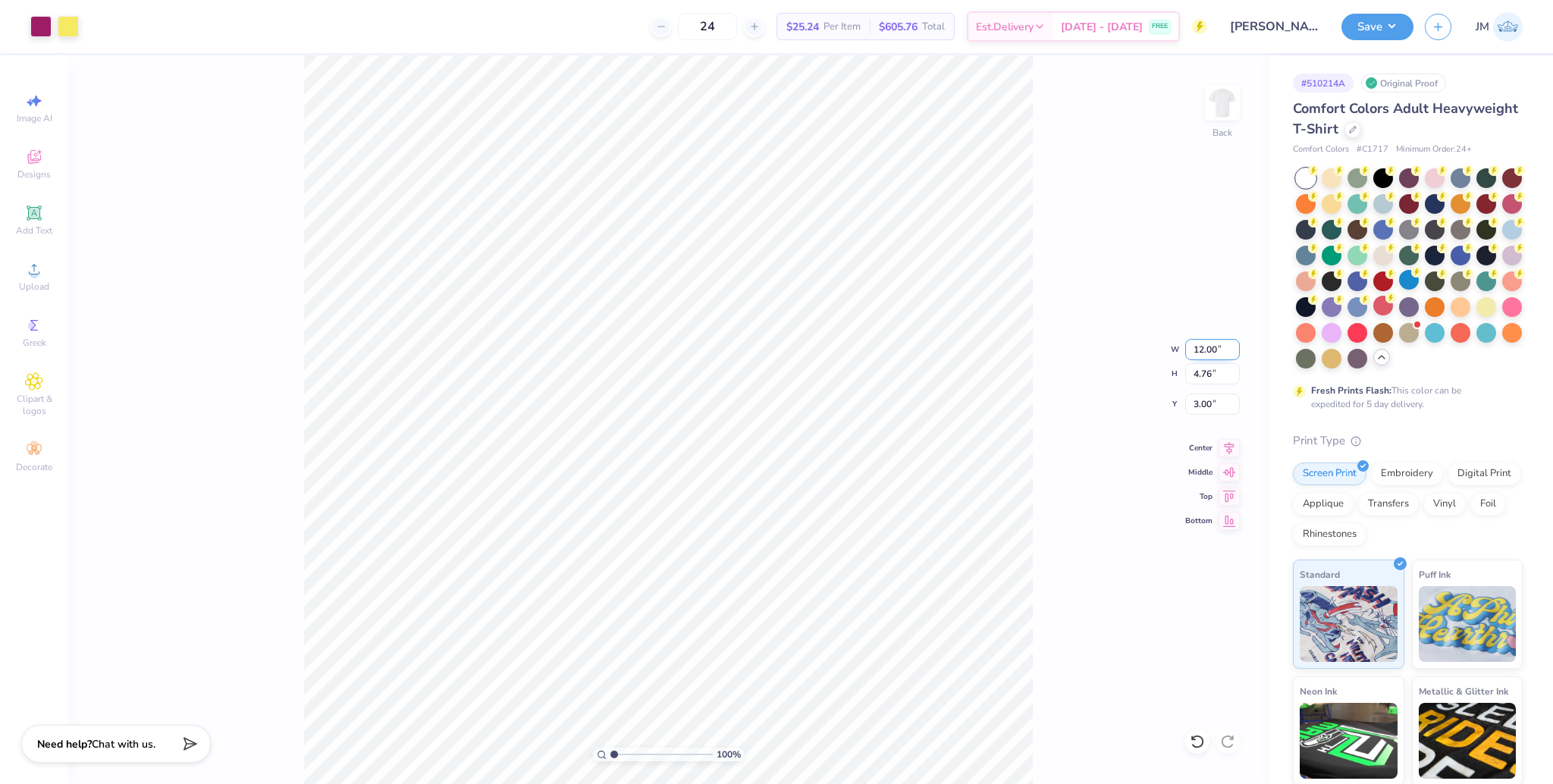
click at [1202, 359] on input "12.00" at bounding box center [1213, 350] width 54 height 22
type input "11.00"
type input "4.37"
click at [1199, 410] on input "3.20" at bounding box center [1213, 404] width 54 height 22
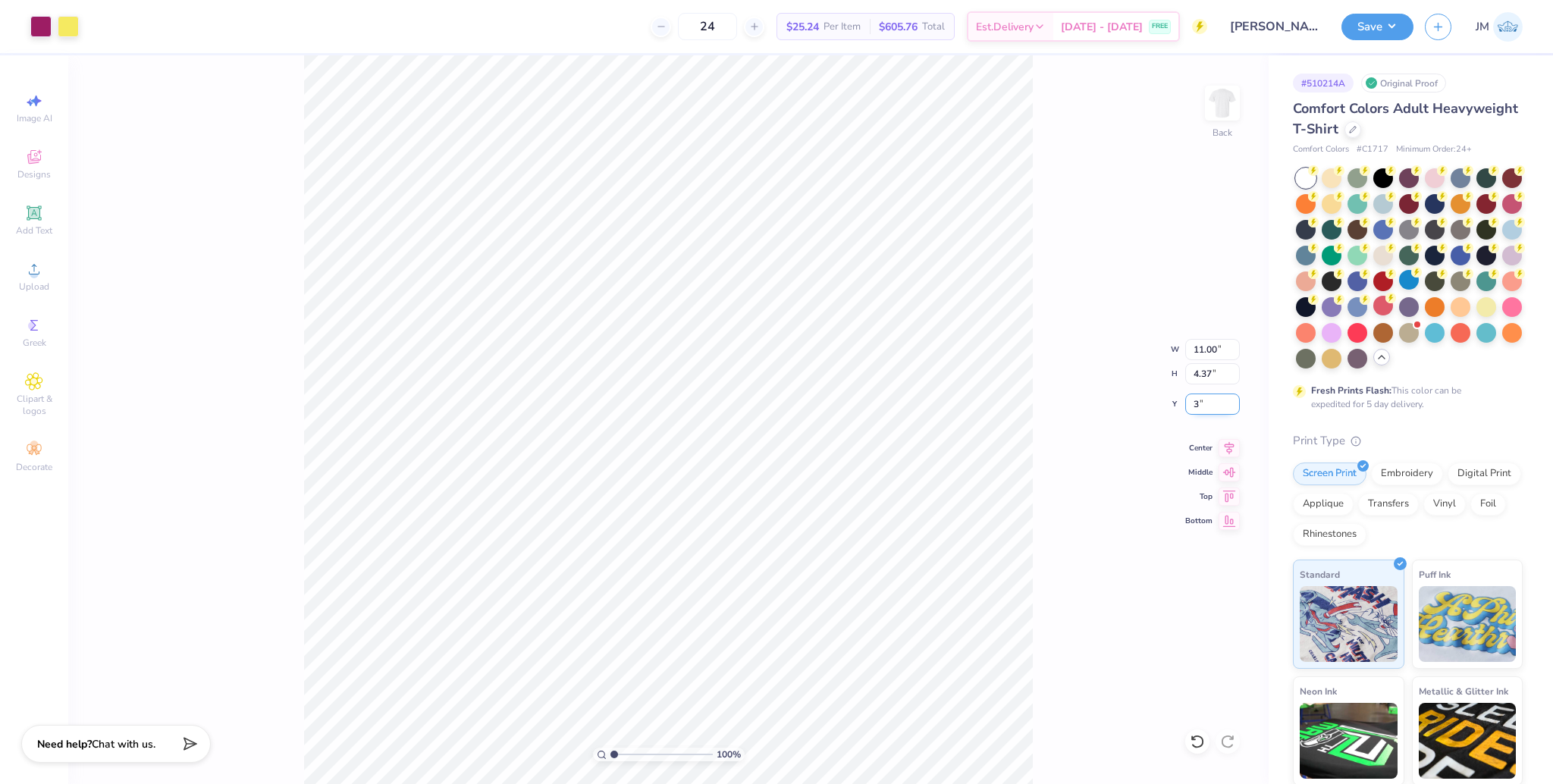
type input "3.00"
click at [1376, 24] on button "Save" at bounding box center [1378, 24] width 72 height 26
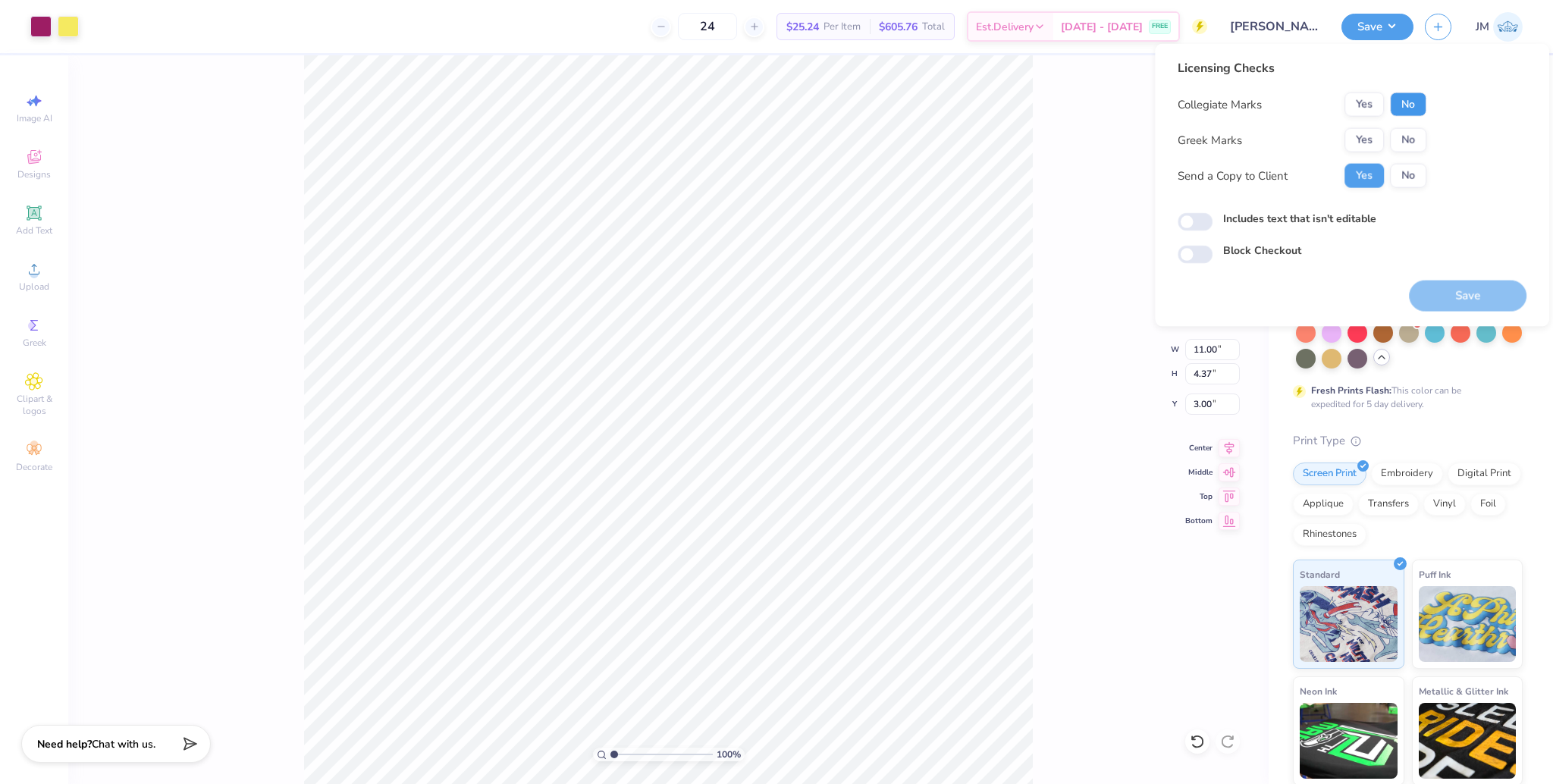
click at [1414, 104] on button "No" at bounding box center [1409, 105] width 37 height 24
click at [1370, 141] on button "Yes" at bounding box center [1364, 140] width 39 height 24
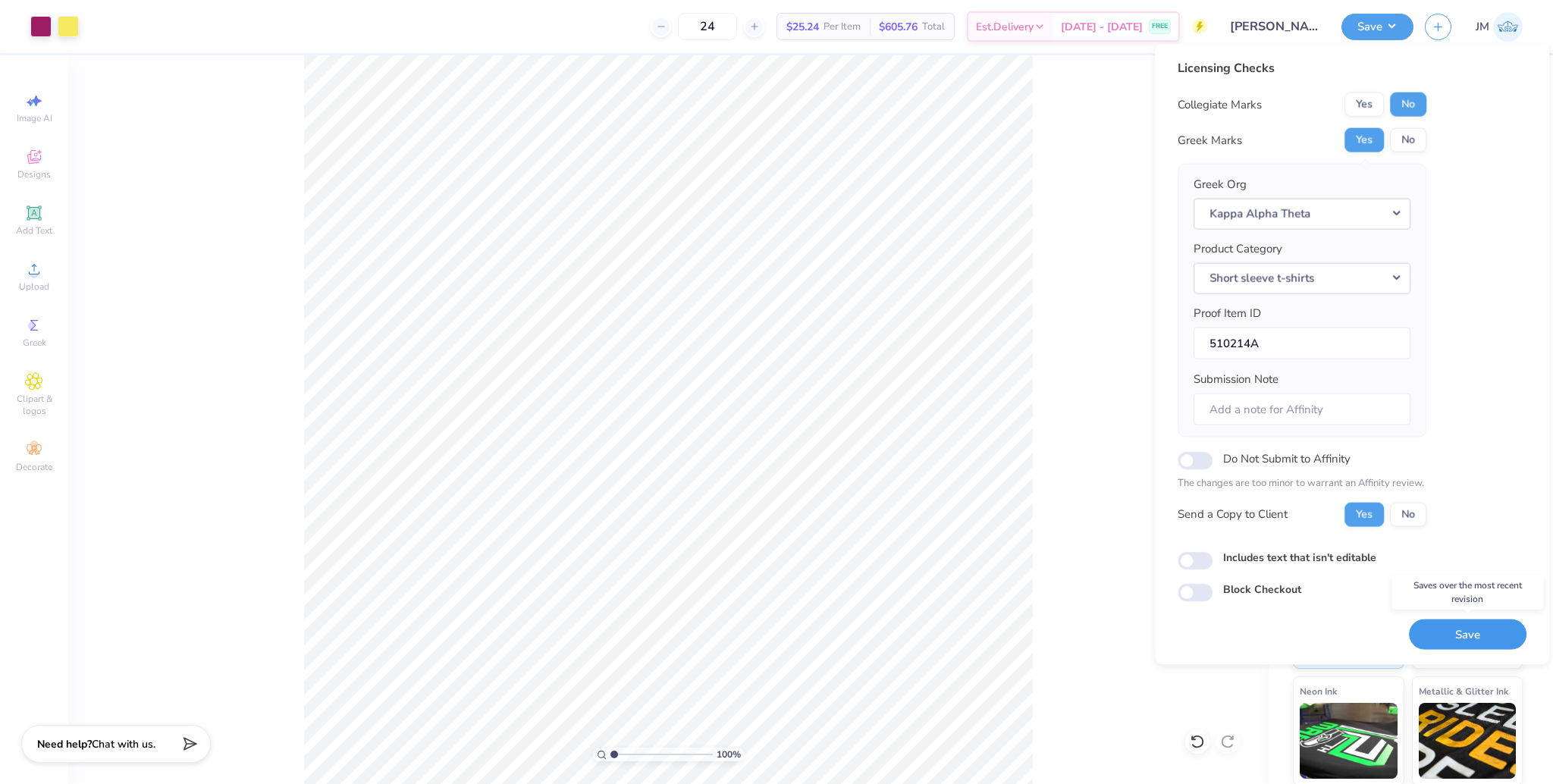
click at [1445, 634] on button "Save" at bounding box center [1467, 634] width 118 height 31
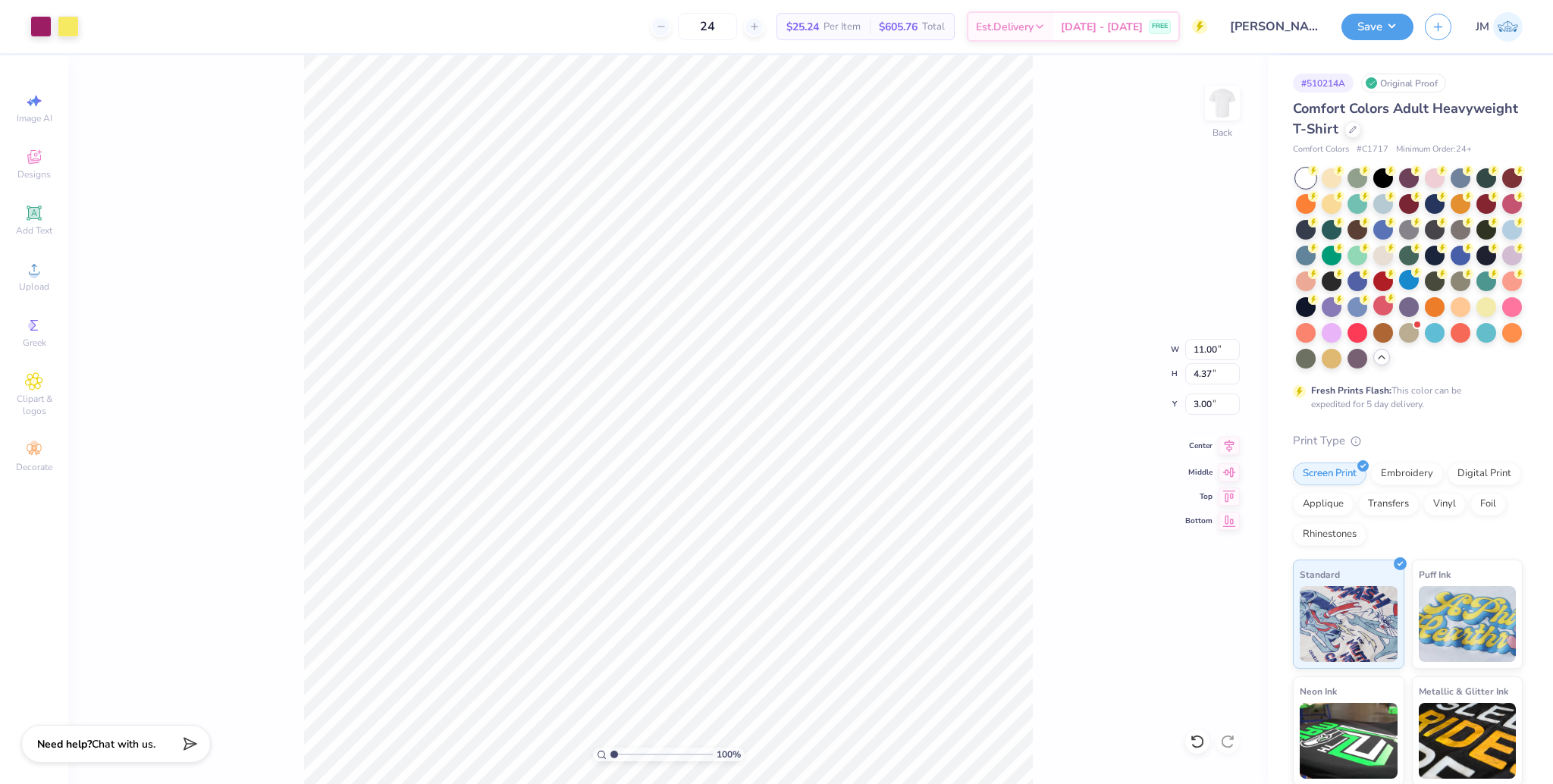
click at [1229, 450] on icon at bounding box center [1229, 446] width 22 height 18
